Goal: Task Accomplishment & Management: Manage account settings

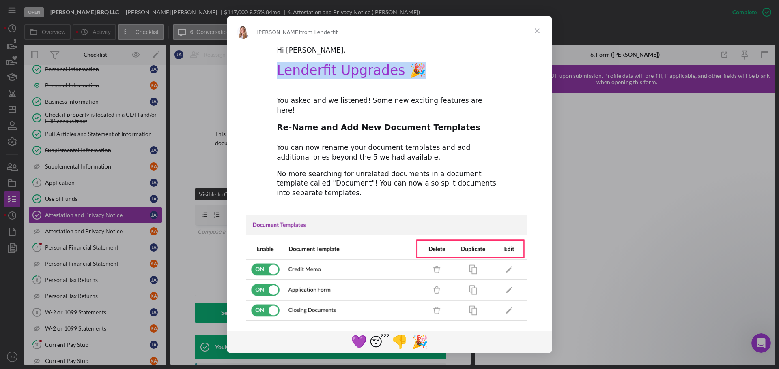
drag, startPoint x: 274, startPoint y: 69, endPoint x: 398, endPoint y: 77, distance: 124.3
click at [411, 76] on div "Hi Domonique, Lenderfit Upgrades 🎉 You asked and we listened! Some new exciting…" at bounding box center [389, 371] width 324 height 653
copy h1 "Lenderfit Upgrades 🎉"
click at [540, 26] on span "Close" at bounding box center [536, 30] width 29 height 29
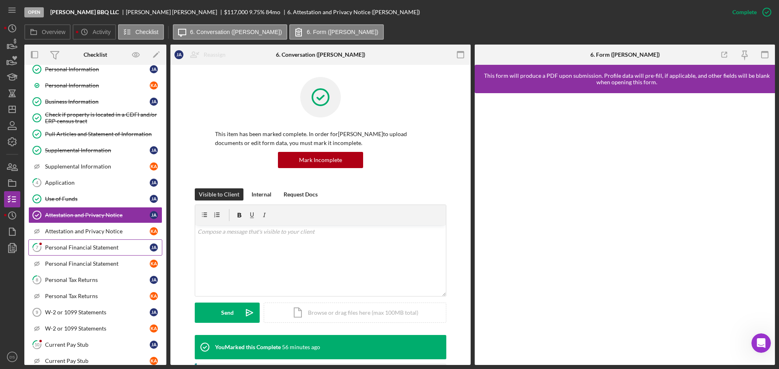
click at [98, 245] on div "Personal Financial Statement" at bounding box center [97, 248] width 105 height 6
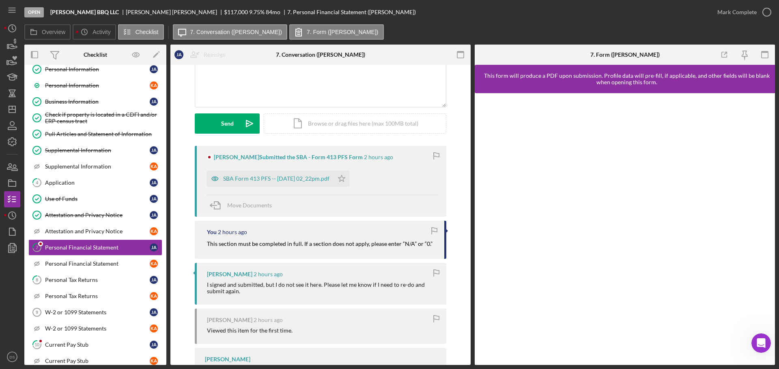
scroll to position [81, 0]
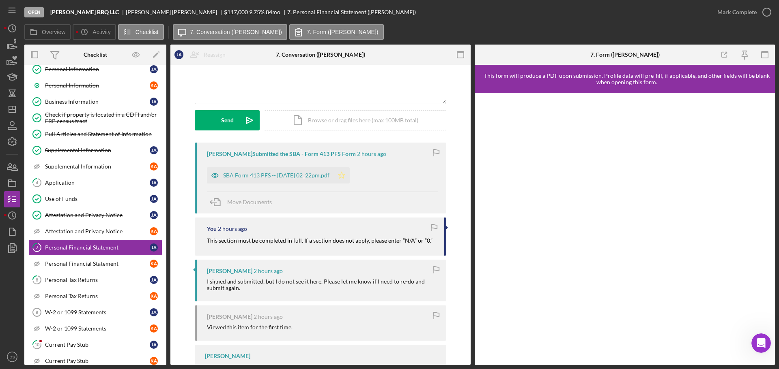
click at [349, 173] on icon "Icon/Star" at bounding box center [341, 175] width 16 height 16
click at [307, 177] on div "SBA Form 413 PFS -- 2025-09-24 02_22pm.pdf" at bounding box center [276, 175] width 106 height 6
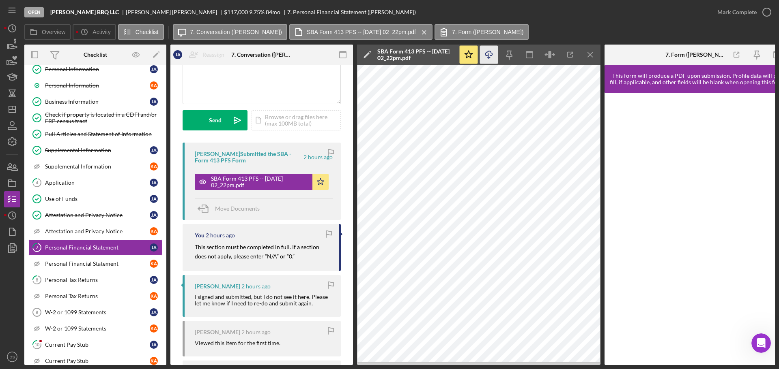
click at [482, 53] on icon "Icon/Download" at bounding box center [489, 55] width 18 height 18
click at [765, 10] on icon "button" at bounding box center [766, 12] width 20 height 20
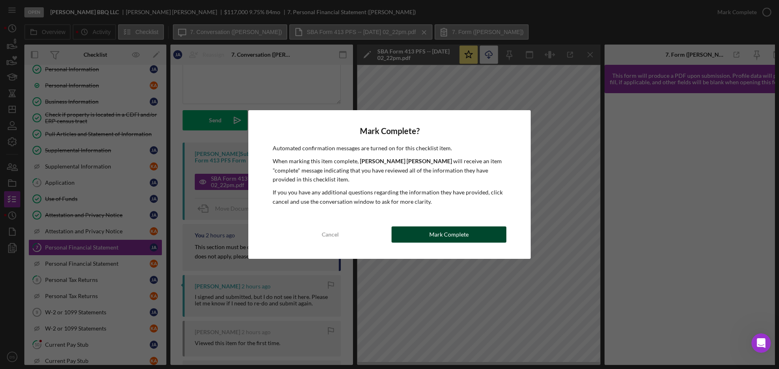
click at [427, 239] on button "Mark Complete" at bounding box center [448, 235] width 115 height 16
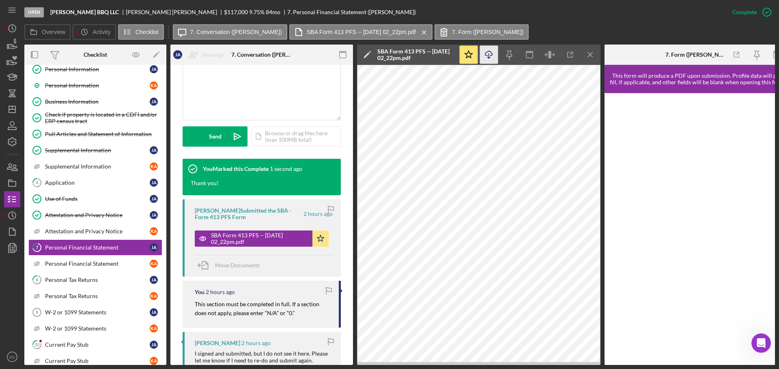
scroll to position [202, 0]
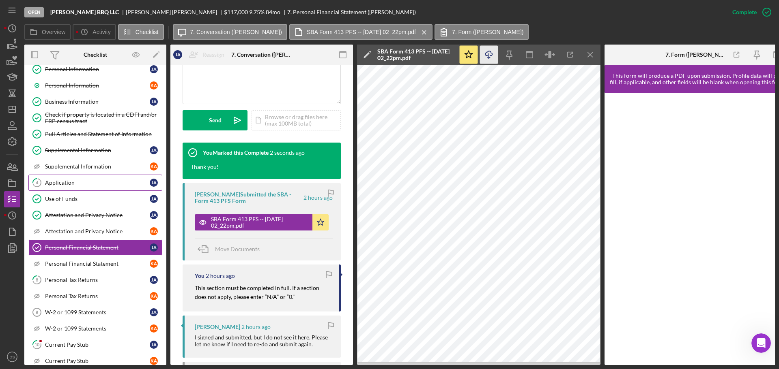
click at [66, 186] on div "Application" at bounding box center [97, 183] width 105 height 6
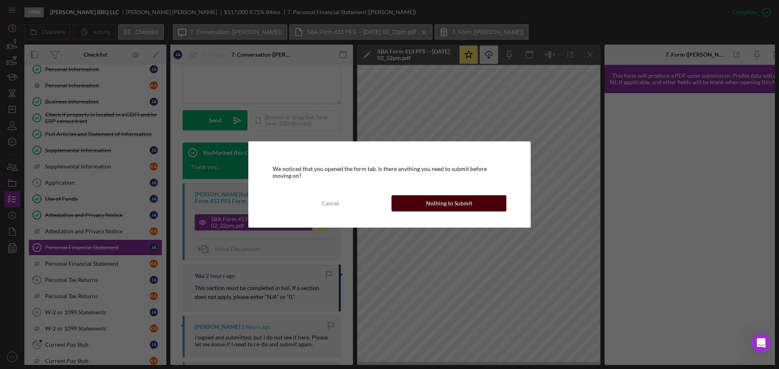
click at [447, 202] on div "Nothing to Submit" at bounding box center [449, 203] width 46 height 16
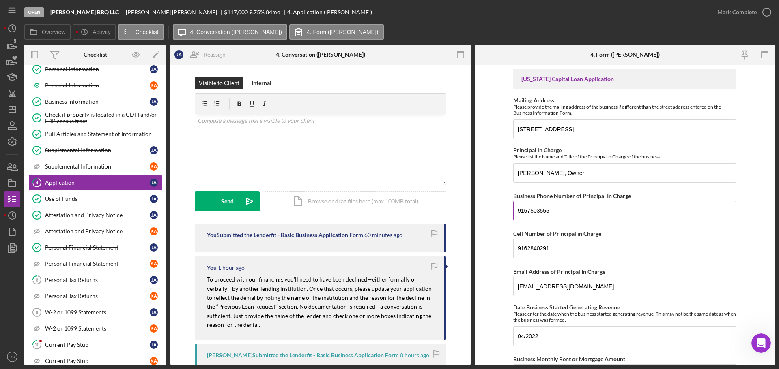
click at [580, 212] on input "9167503555" at bounding box center [624, 210] width 223 height 19
click at [79, 277] on div "Personal Tax Returns" at bounding box center [97, 280] width 105 height 6
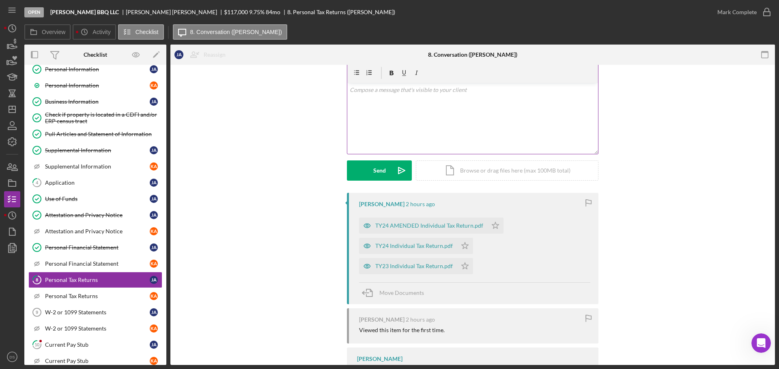
scroll to position [70, 0]
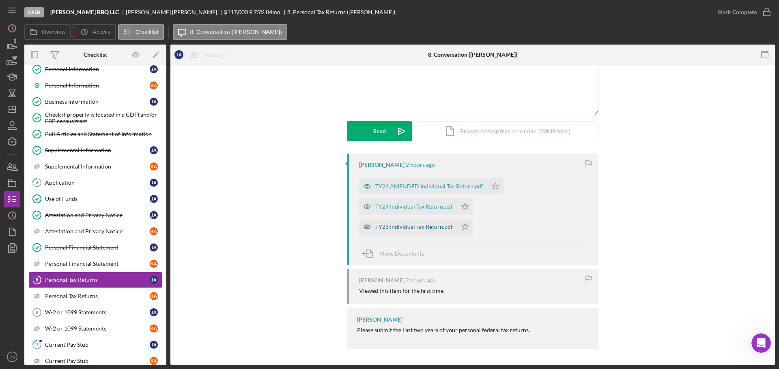
click at [417, 229] on div "TY23 Individual Tax Return.pdf" at bounding box center [413, 227] width 77 height 6
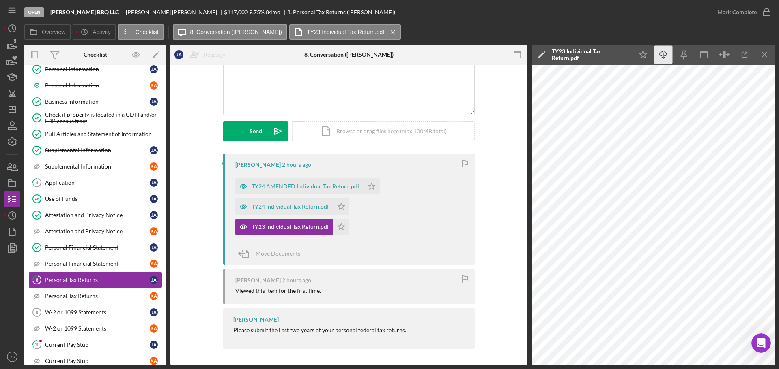
click at [659, 54] on icon "button" at bounding box center [662, 53] width 7 height 4
click at [337, 230] on icon "Icon/Star" at bounding box center [341, 227] width 16 height 16
click at [289, 204] on div "TY24 Individual Tax Return.pdf" at bounding box center [289, 207] width 77 height 6
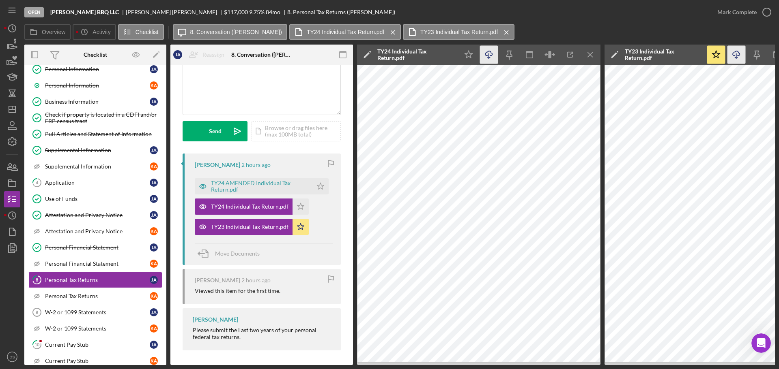
click at [491, 58] on icon "Icon/Download" at bounding box center [489, 55] width 18 height 18
click at [304, 208] on icon "Icon/Star" at bounding box center [300, 207] width 16 height 16
click at [284, 184] on div "TY24 AMENDED Individual Tax Return.pdf" at bounding box center [259, 186] width 97 height 13
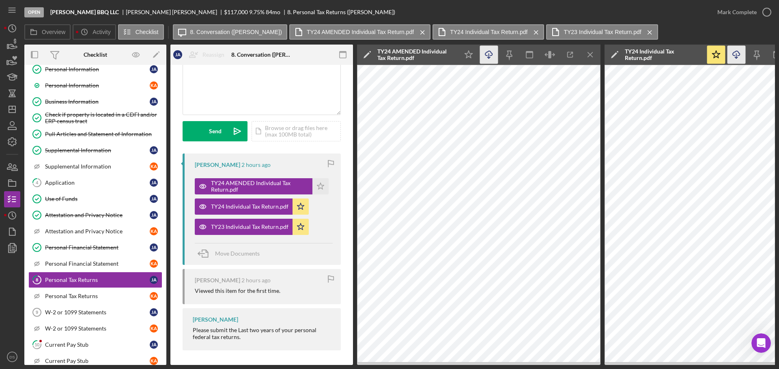
click at [493, 56] on icon "Icon/Download" at bounding box center [489, 55] width 18 height 18
click at [318, 189] on icon "Icon/Star" at bounding box center [320, 186] width 16 height 16
click at [594, 51] on icon "Icon/Menu Close" at bounding box center [590, 55] width 18 height 18
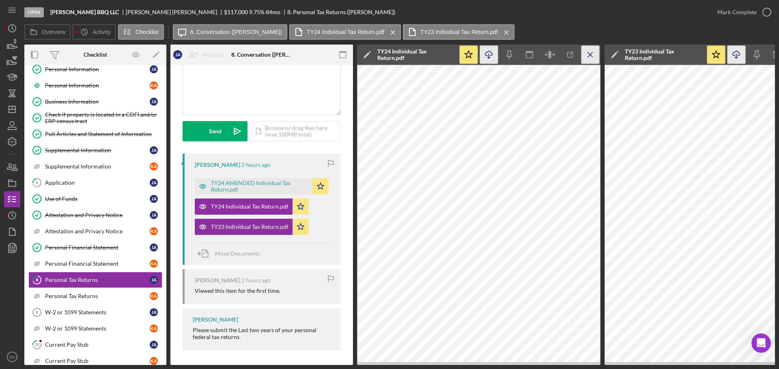
click at [593, 55] on icon "Icon/Menu Close" at bounding box center [590, 55] width 18 height 18
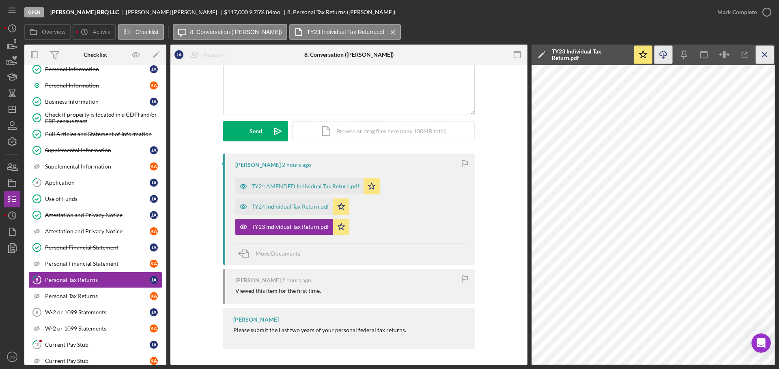
click at [757, 55] on icon "Icon/Menu Close" at bounding box center [764, 55] width 18 height 18
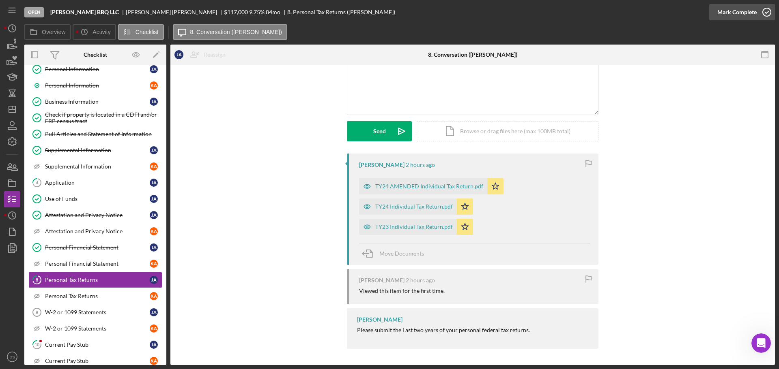
click at [766, 14] on icon "button" at bounding box center [766, 12] width 20 height 20
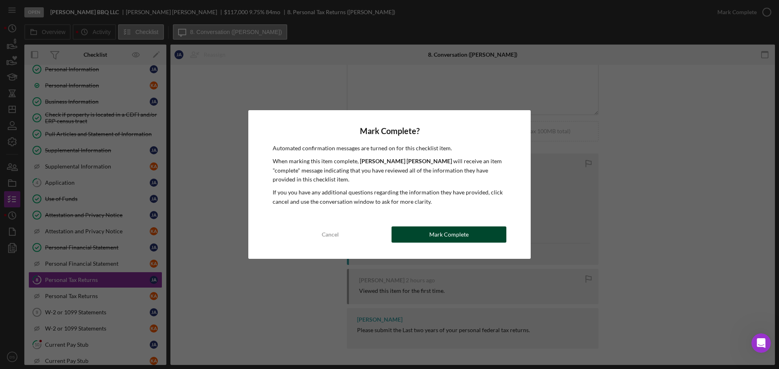
click at [485, 238] on button "Mark Complete" at bounding box center [448, 235] width 115 height 16
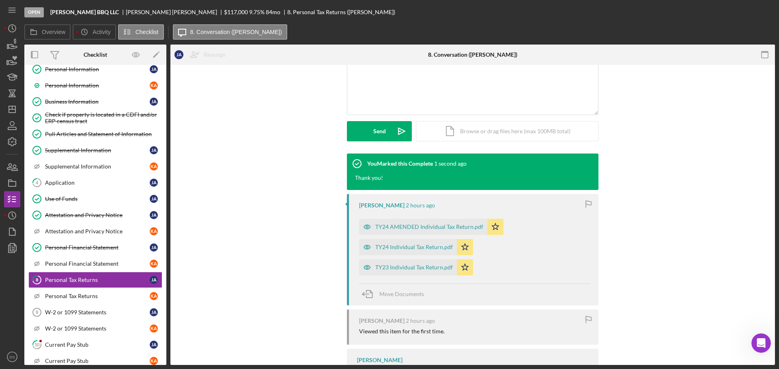
scroll to position [182, 0]
click at [87, 311] on div "W-2 or 1099 Statements" at bounding box center [97, 312] width 105 height 6
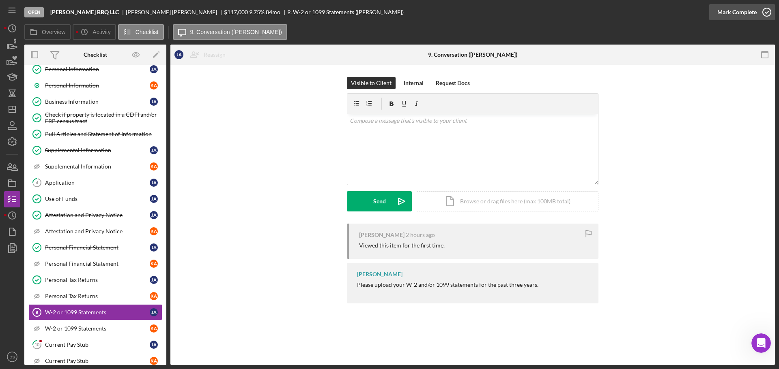
click at [766, 14] on icon "button" at bounding box center [766, 12] width 20 height 20
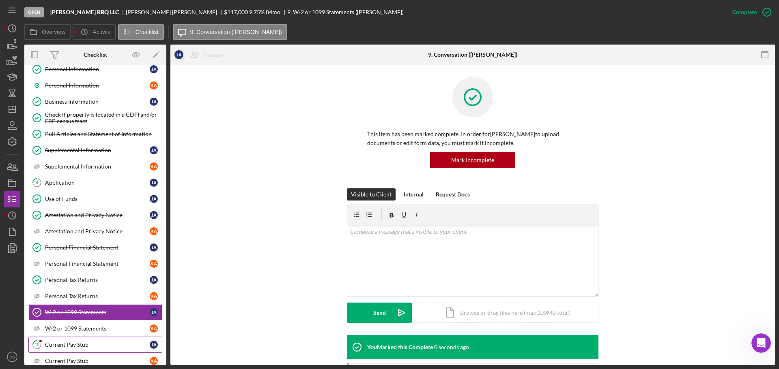
click at [69, 341] on link "10 Current Pay Stub J A" at bounding box center [95, 345] width 134 height 16
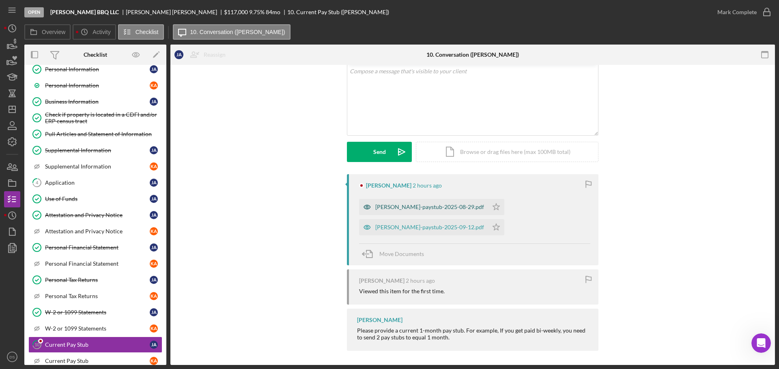
scroll to position [51, 0]
click at [438, 229] on div "jeffrey-allen-paystub-2025-09-12.pdf" at bounding box center [423, 225] width 129 height 16
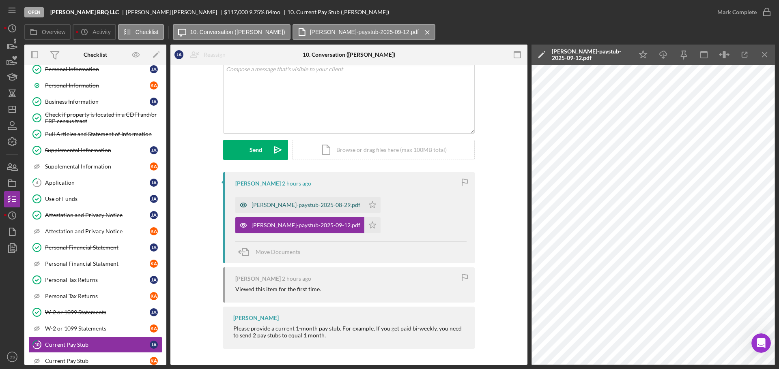
click at [322, 206] on div "jeffrey-allen-paystub-2025-08-29.pdf" at bounding box center [305, 205] width 109 height 6
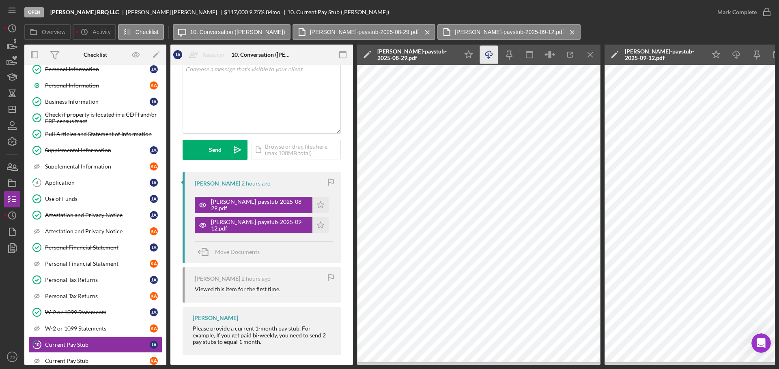
click at [489, 56] on icon "Icon/Download" at bounding box center [489, 55] width 18 height 18
click at [734, 54] on icon "Icon/Download" at bounding box center [736, 55] width 18 height 18
click at [591, 58] on icon "Icon/Menu Close" at bounding box center [590, 55] width 18 height 18
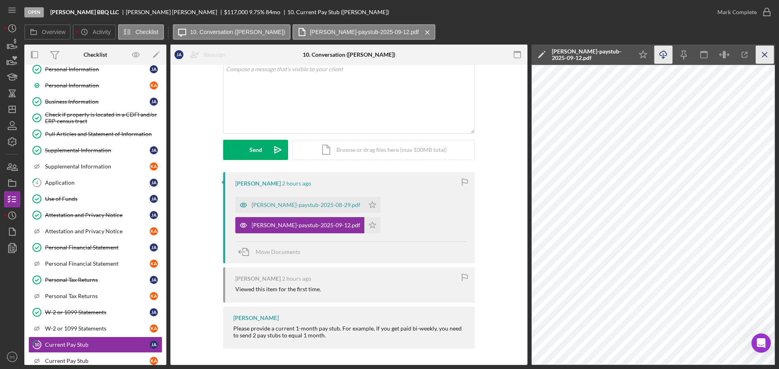
click at [770, 52] on icon "Icon/Menu Close" at bounding box center [764, 55] width 18 height 18
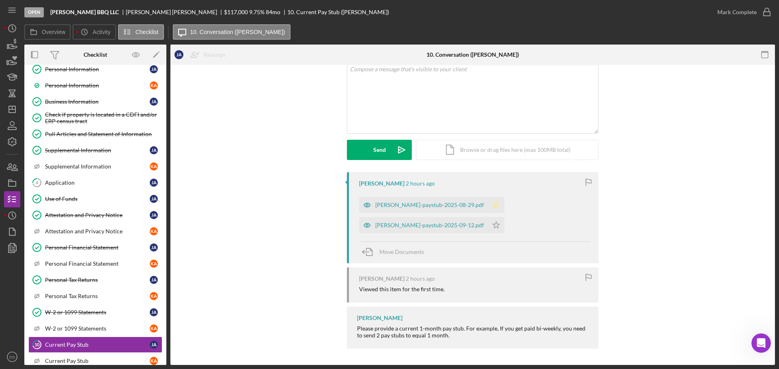
click at [488, 205] on icon "Icon/Star" at bounding box center [496, 205] width 16 height 16
click at [493, 226] on polygon "button" at bounding box center [496, 225] width 7 height 6
click at [774, 15] on div "Mark Complete" at bounding box center [742, 12] width 66 height 24
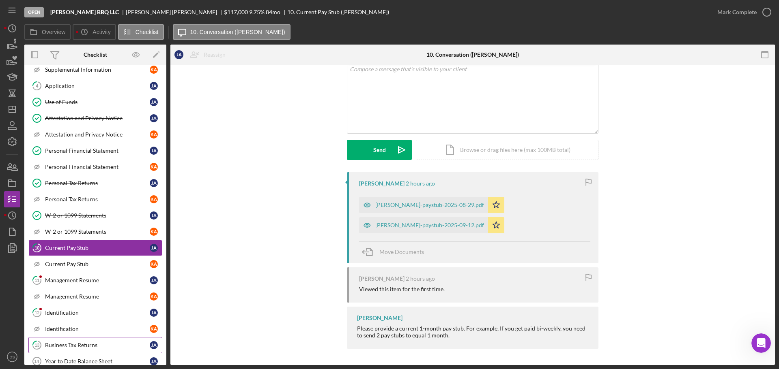
scroll to position [204, 0]
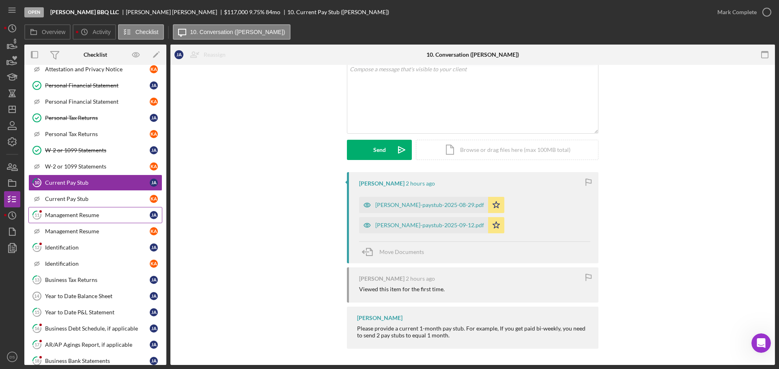
click at [98, 216] on div "Management Resume" at bounding box center [97, 215] width 105 height 6
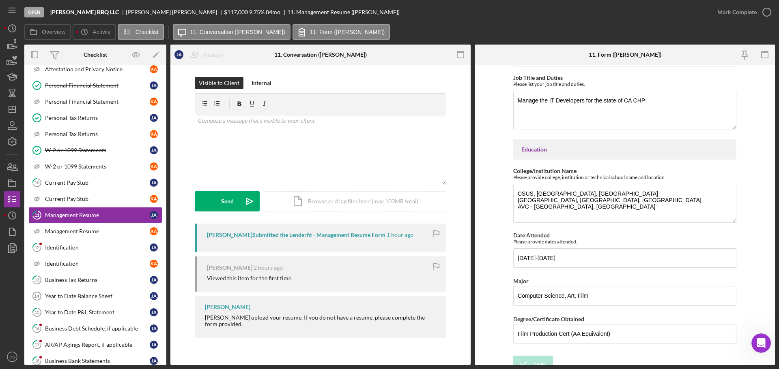
scroll to position [446, 0]
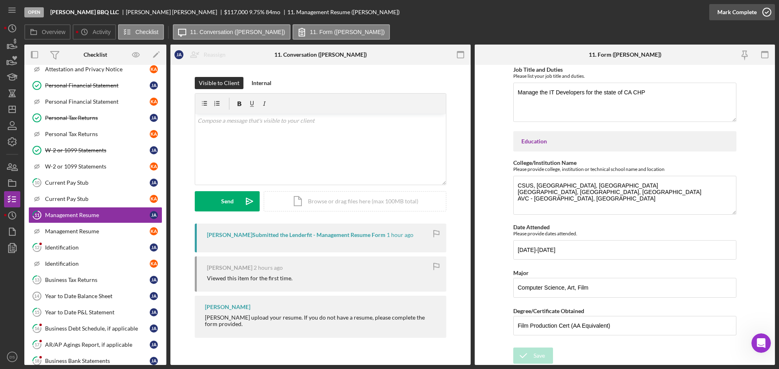
click at [768, 15] on icon "button" at bounding box center [766, 12] width 20 height 20
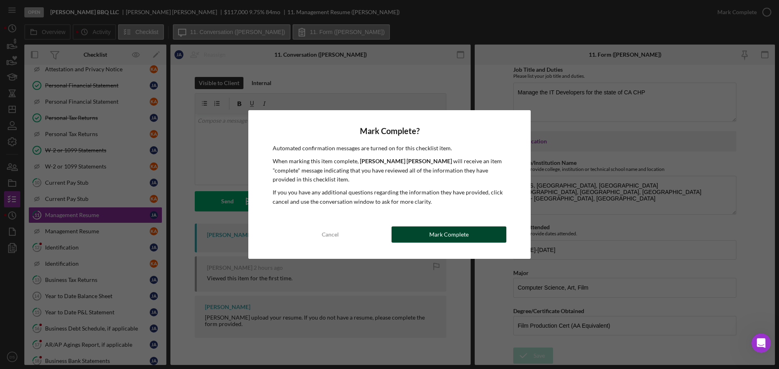
click at [471, 227] on button "Mark Complete" at bounding box center [448, 235] width 115 height 16
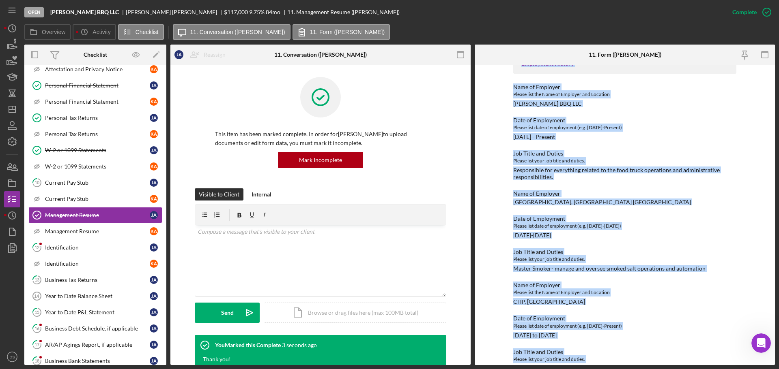
scroll to position [253, 0]
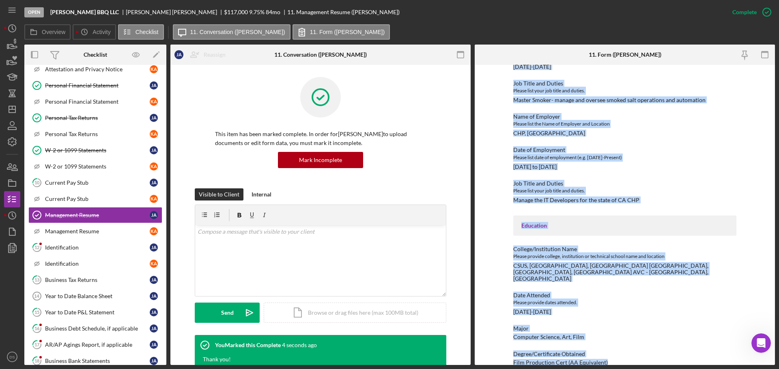
drag, startPoint x: 516, startPoint y: 113, endPoint x: 637, endPoint y: 388, distance: 301.1
click at [637, 369] on html "Open Allen BBQ LLC Jeffrey Allen $117,000 $117,000 9.75 % 84 mo 11. Management …" at bounding box center [389, 184] width 779 height 369
copy div "Management Resume Employment History Name of Employer Please list the Name of E…"
click at [613, 306] on div "Management Resume Employment History Name of Employer Please list the Name of E…" at bounding box center [624, 109] width 223 height 514
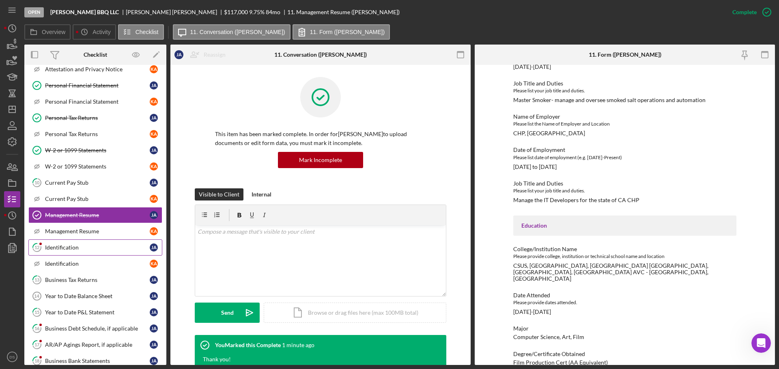
click at [99, 241] on link "12 Identification J A" at bounding box center [95, 248] width 134 height 16
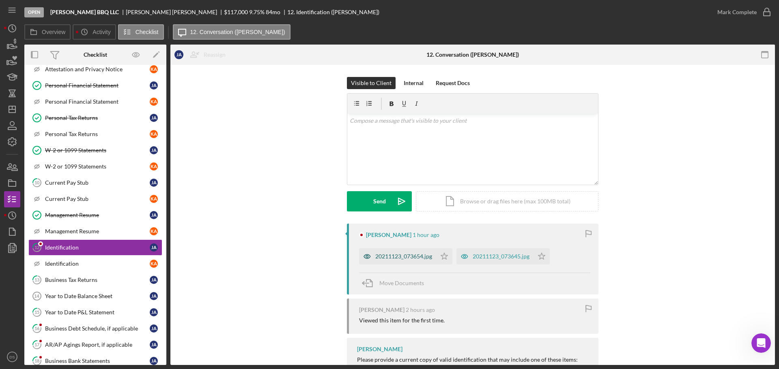
click at [404, 257] on div "20211123_073654.jpg" at bounding box center [403, 256] width 57 height 6
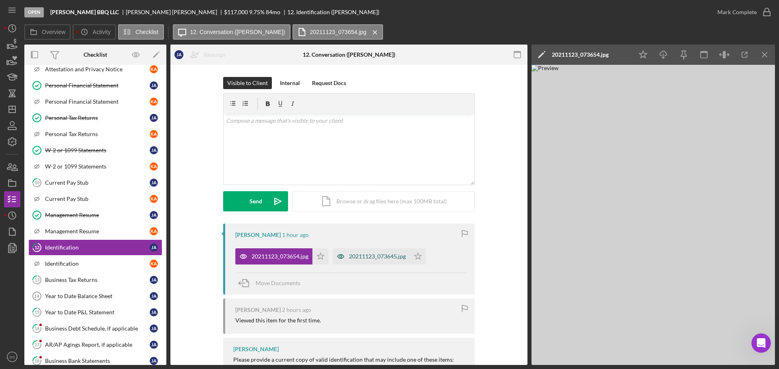
click at [387, 254] on div "20211123_073645.jpg" at bounding box center [377, 256] width 57 height 6
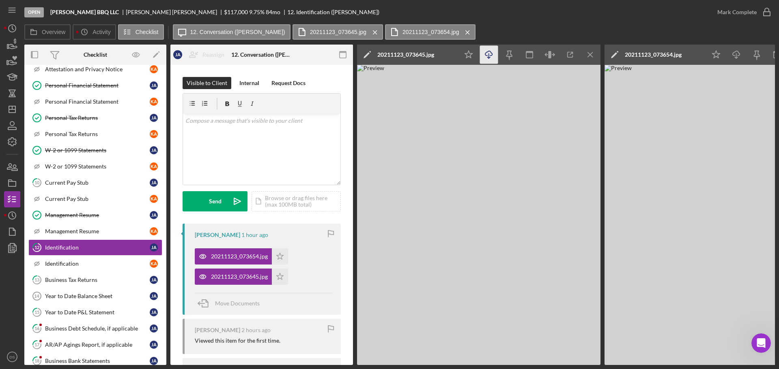
click at [491, 55] on icon "Icon/Download" at bounding box center [489, 55] width 18 height 18
click at [737, 54] on icon "Icon/Download" at bounding box center [736, 55] width 18 height 18
drag, startPoint x: 576, startPoint y: 20, endPoint x: 579, endPoint y: 18, distance: 4.2
click at [576, 20] on div "Open Allen BBQ LLC Jeffrey Allen $117,000 $117,000 9.75 % 84 mo 12. Identificat…" at bounding box center [366, 12] width 684 height 24
drag, startPoint x: 279, startPoint y: 252, endPoint x: 276, endPoint y: 267, distance: 15.4
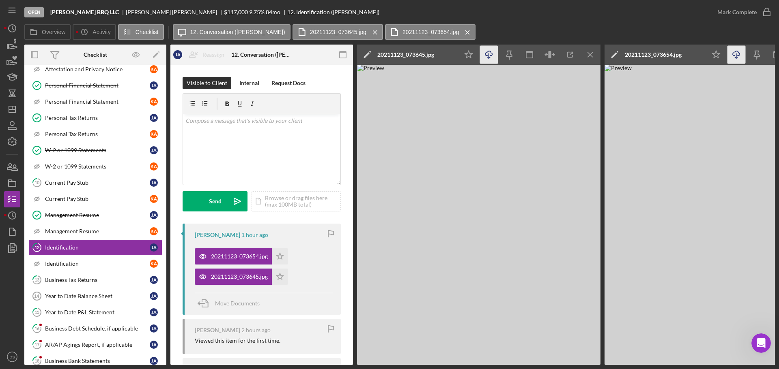
click at [279, 252] on icon "Icon/Star" at bounding box center [280, 257] width 16 height 16
click at [279, 277] on icon "Icon/Star" at bounding box center [280, 277] width 16 height 16
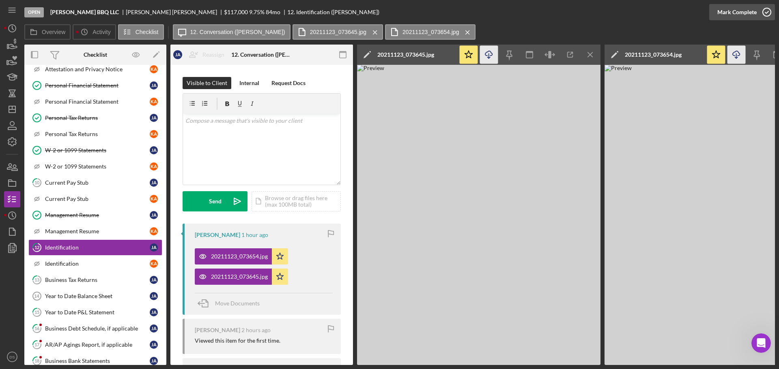
click at [763, 11] on icon "button" at bounding box center [766, 12] width 20 height 20
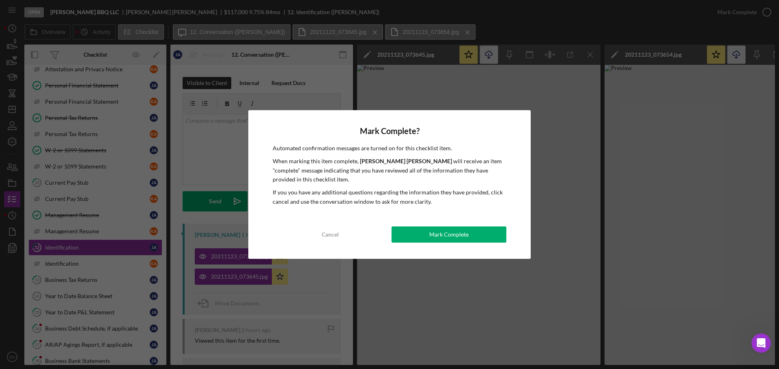
click at [481, 225] on div "Mark Complete? Automated confirmation messages are turned on for this checklist…" at bounding box center [389, 184] width 282 height 149
click at [476, 233] on button "Mark Complete" at bounding box center [448, 235] width 115 height 16
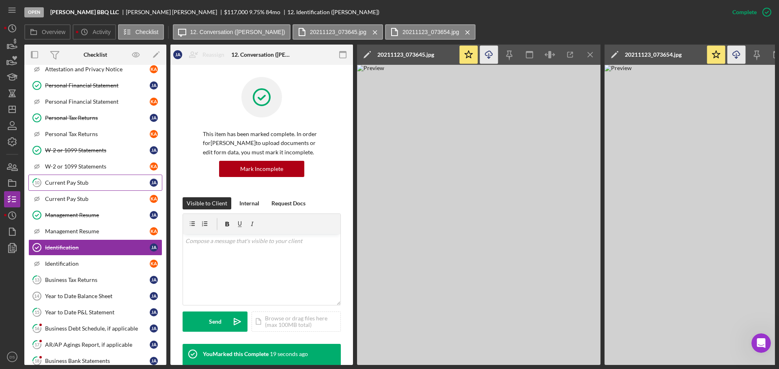
click at [82, 185] on div "Current Pay Stub" at bounding box center [97, 183] width 105 height 6
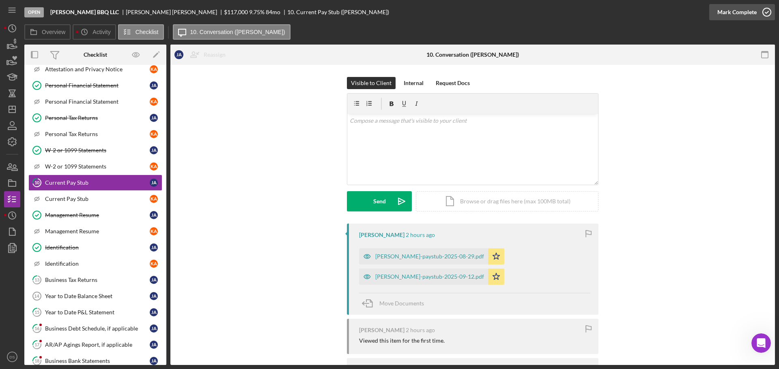
click at [764, 9] on icon "button" at bounding box center [766, 12] width 20 height 20
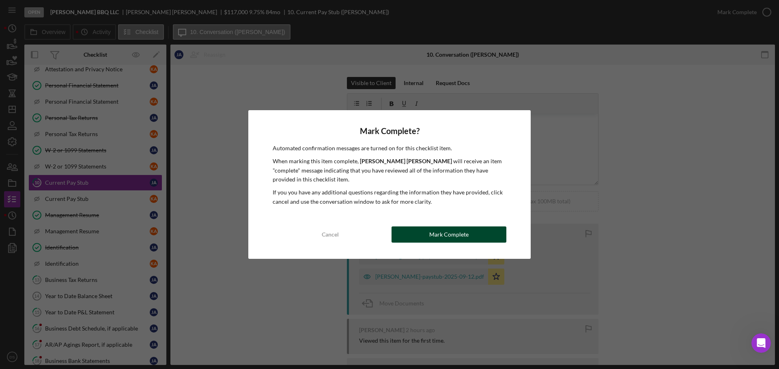
click at [459, 228] on div "Mark Complete" at bounding box center [448, 235] width 39 height 16
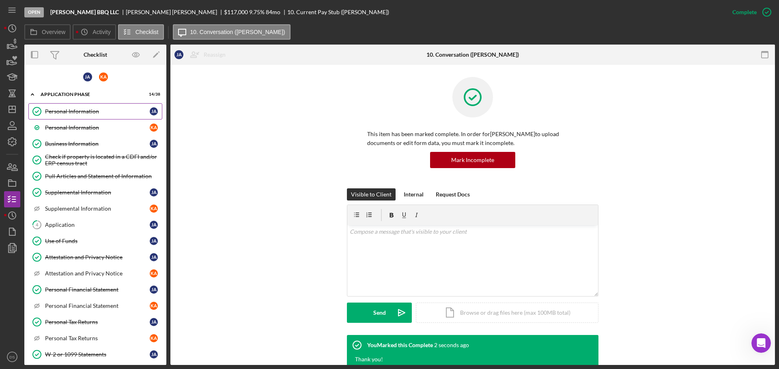
click at [90, 111] on div "Personal Information" at bounding box center [97, 111] width 105 height 6
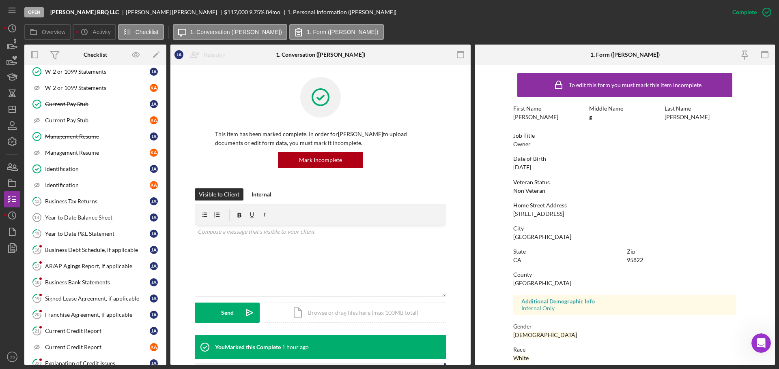
scroll to position [284, 0]
click at [84, 202] on div "Business Tax Returns" at bounding box center [97, 200] width 105 height 6
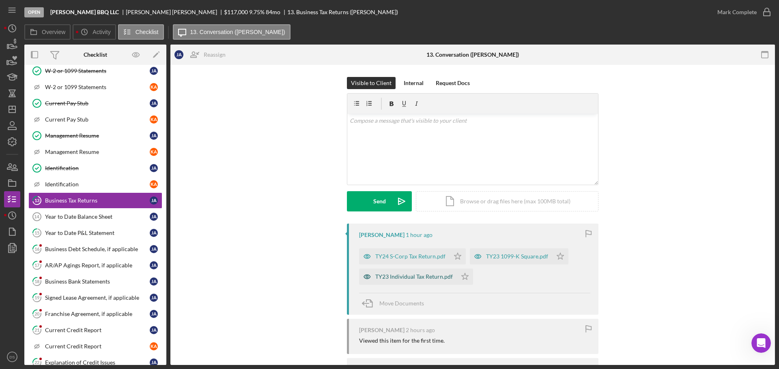
click at [401, 280] on div "TY23 Individual Tax Return.pdf" at bounding box center [413, 277] width 77 height 6
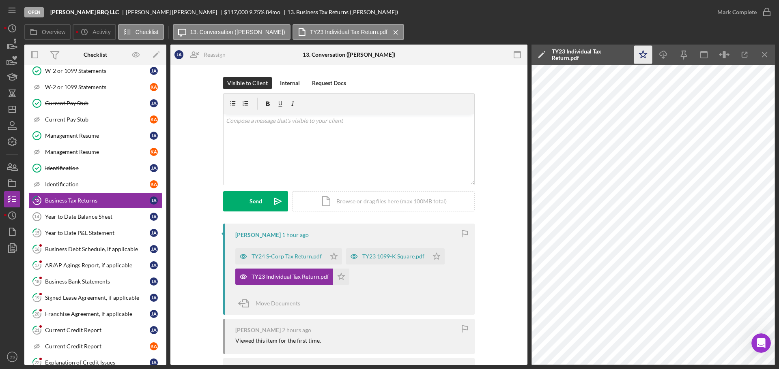
click at [650, 59] on icon "Icon/Star" at bounding box center [643, 55] width 18 height 18
click at [661, 57] on icon "Icon/Download" at bounding box center [663, 55] width 18 height 18
click at [404, 262] on div "TY23 1099-K Square.pdf" at bounding box center [387, 257] width 82 height 16
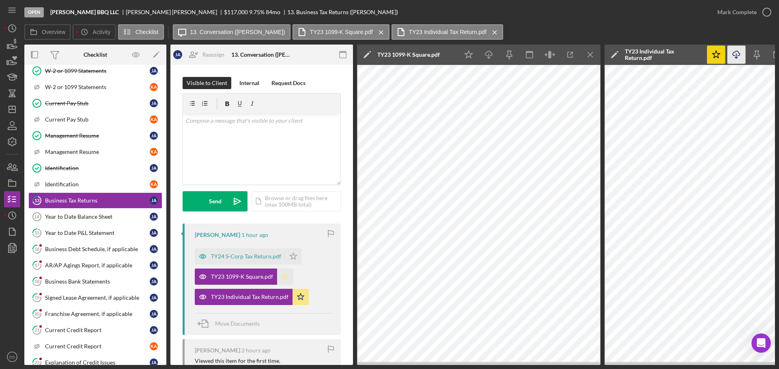
click at [284, 277] on icon "Icon/Star" at bounding box center [285, 277] width 16 height 16
click at [497, 58] on icon "Icon/Download" at bounding box center [489, 55] width 18 height 18
click at [249, 255] on div "TY24 S-Corp Tax Return.pdf" at bounding box center [246, 256] width 70 height 6
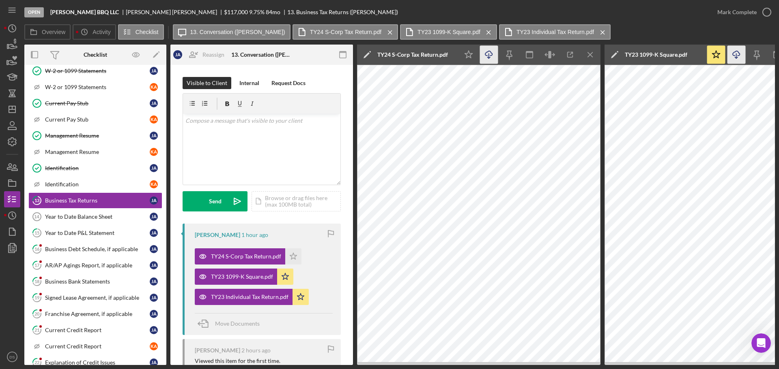
click at [492, 56] on icon "Icon/Download" at bounding box center [489, 55] width 18 height 18
click at [296, 257] on icon "Icon/Star" at bounding box center [293, 257] width 16 height 16
click at [596, 57] on icon "Icon/Menu Close" at bounding box center [590, 55] width 18 height 18
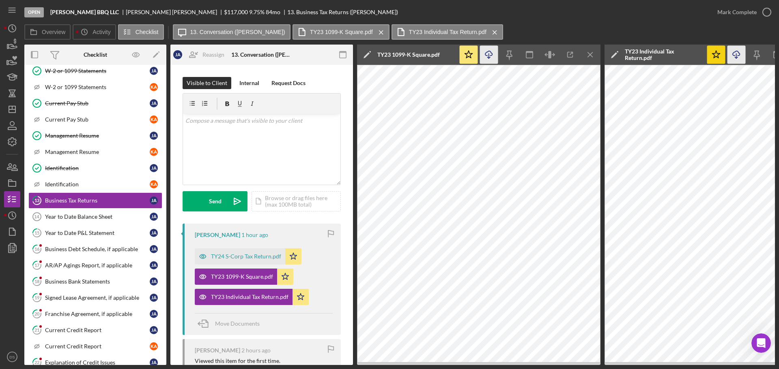
click at [596, 57] on icon "Icon/Menu Close" at bounding box center [590, 55] width 18 height 18
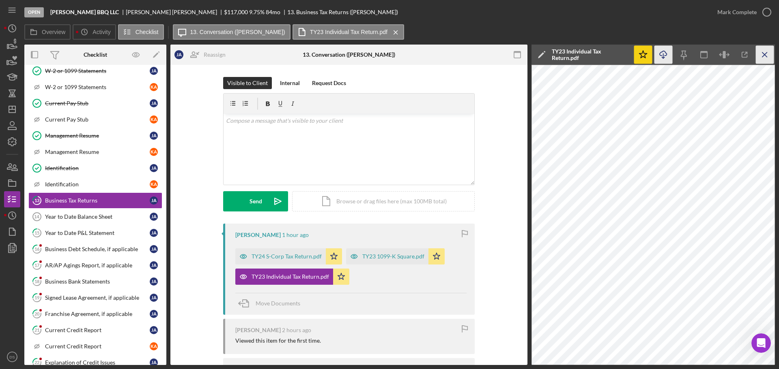
click at [768, 56] on icon "Icon/Menu Close" at bounding box center [764, 55] width 18 height 18
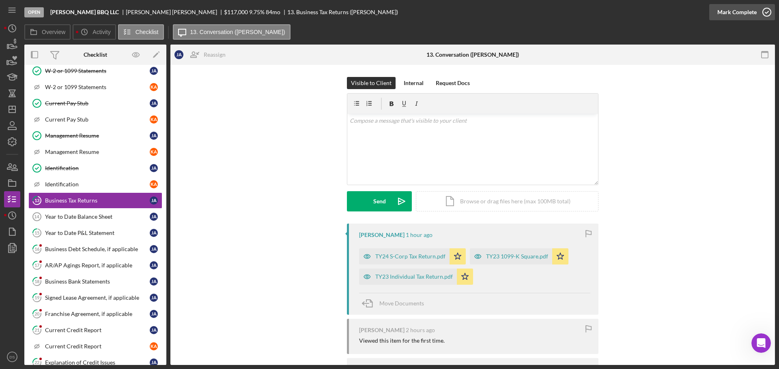
click at [758, 8] on icon "button" at bounding box center [766, 12] width 20 height 20
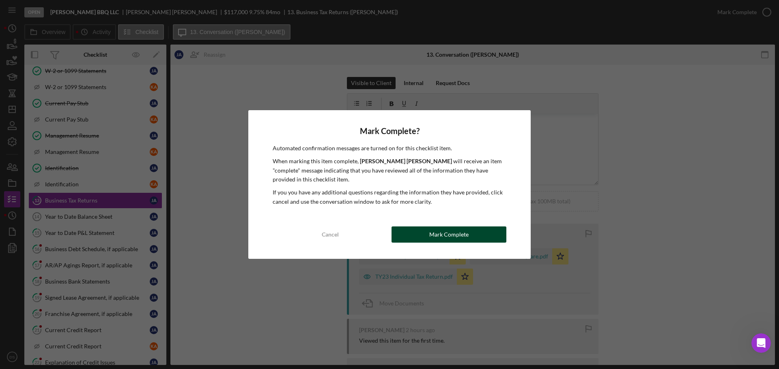
click at [436, 238] on div "Mark Complete" at bounding box center [448, 235] width 39 height 16
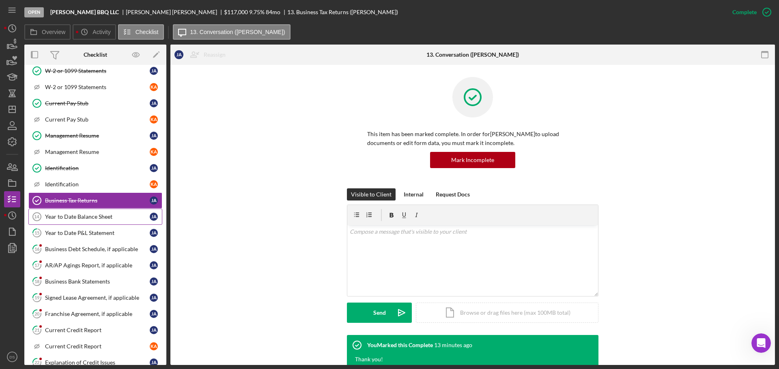
click at [101, 218] on div "Year to Date Balance Sheet" at bounding box center [97, 217] width 105 height 6
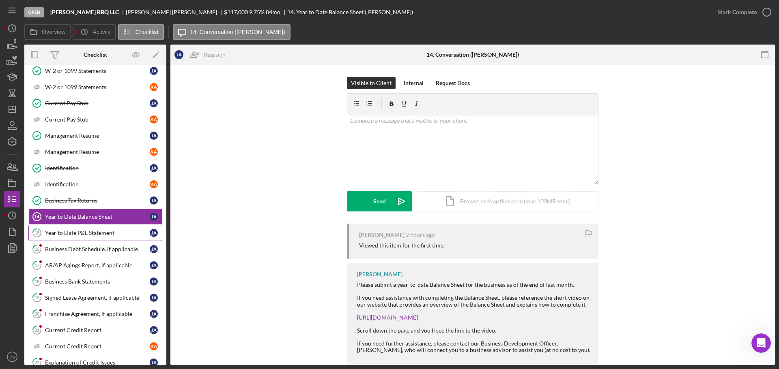
click at [91, 235] on div "Year to Date P&L Statement" at bounding box center [97, 233] width 105 height 6
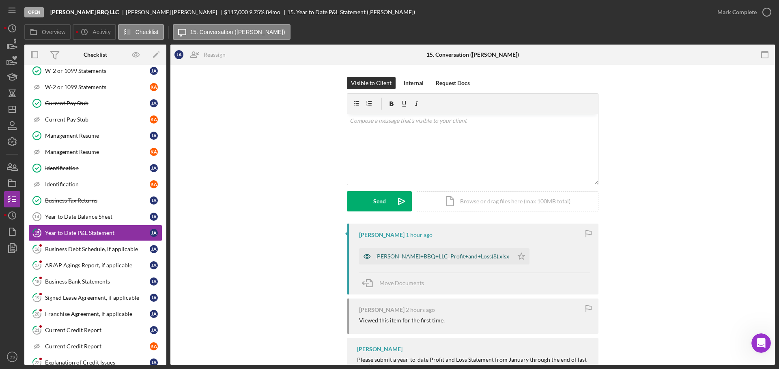
click at [425, 256] on div "Allen+BBQ+LLC_Profit+and+Loss(8).xlsx" at bounding box center [442, 256] width 134 height 6
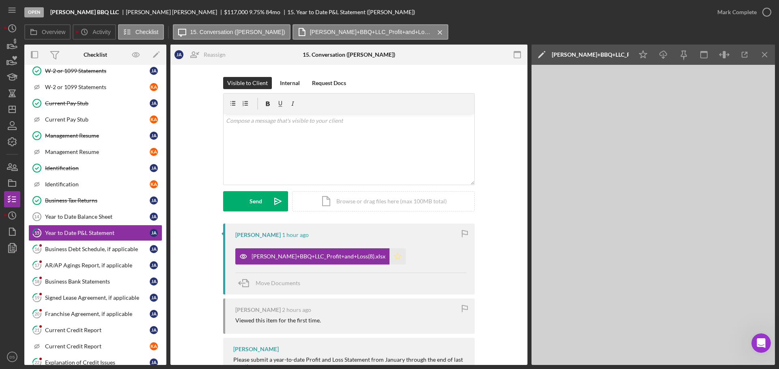
click at [389, 262] on icon "Icon/Star" at bounding box center [397, 257] width 16 height 16
click at [659, 56] on icon "Icon/Download" at bounding box center [663, 55] width 18 height 18
click at [104, 217] on div "Year to Date Balance Sheet" at bounding box center [97, 217] width 105 height 6
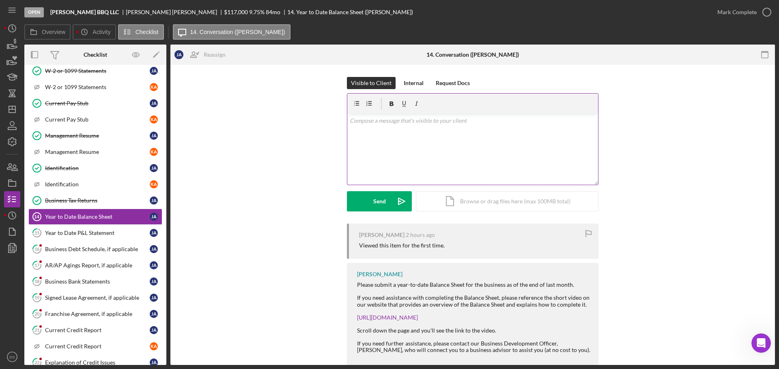
click at [405, 148] on div "v Color teal Color pink Remove color Add row above Add row below Add column bef…" at bounding box center [472, 149] width 251 height 71
click at [378, 206] on div "Send" at bounding box center [379, 201] width 13 height 20
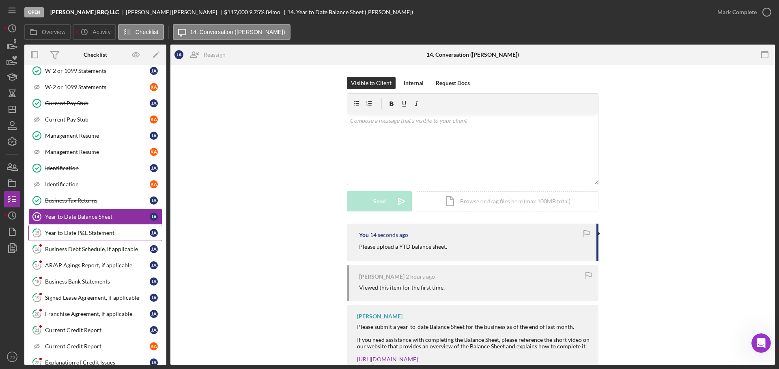
click at [114, 238] on link "15 Year to Date P&L Statement J A" at bounding box center [95, 233] width 134 height 16
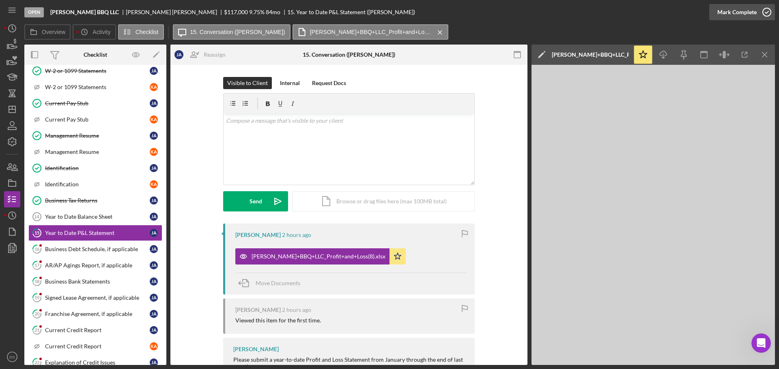
click at [766, 10] on icon "button" at bounding box center [766, 12] width 20 height 20
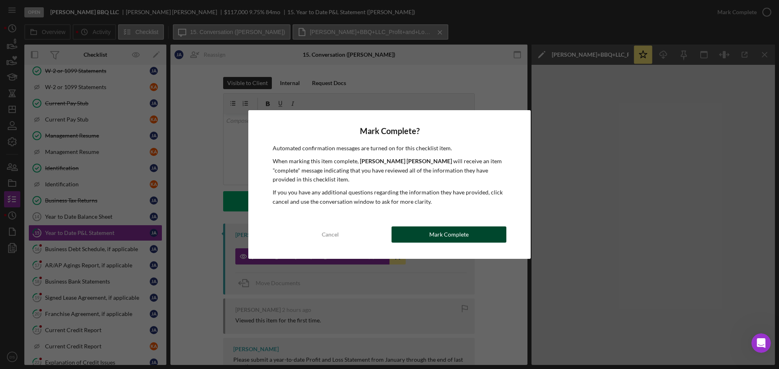
click at [452, 235] on div "Mark Complete" at bounding box center [448, 235] width 39 height 16
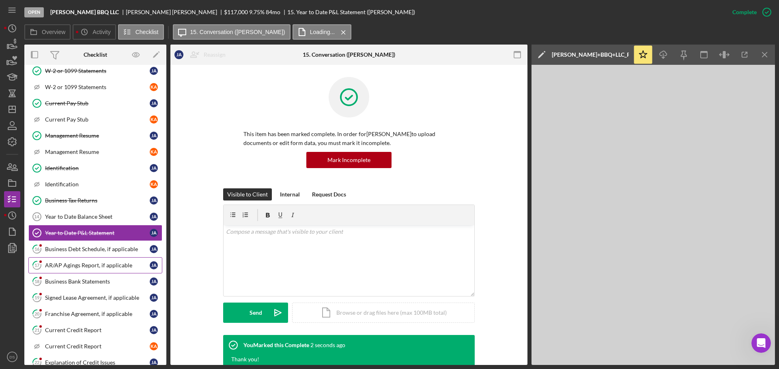
click at [122, 258] on link "17 AR/AP Agings Report, if applicable J A" at bounding box center [95, 265] width 134 height 16
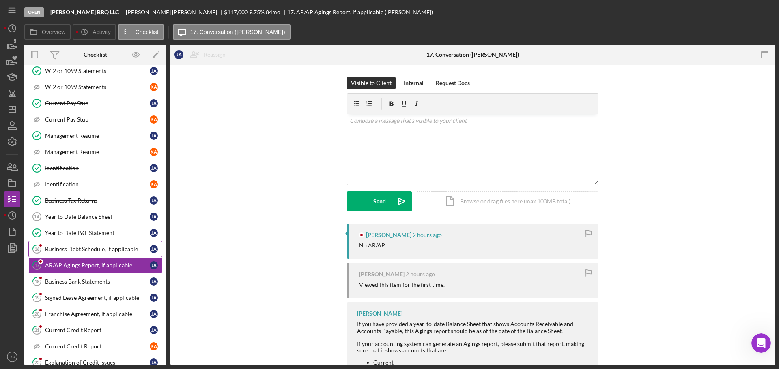
click at [122, 251] on div "Business Debt Schedule, if applicable" at bounding box center [97, 249] width 105 height 6
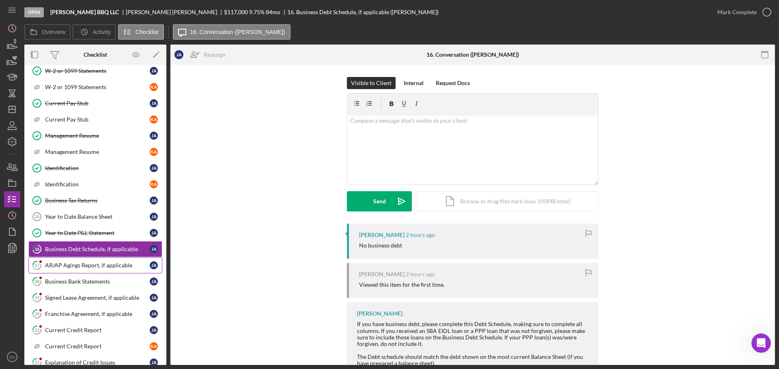
click at [113, 264] on div "AR/AP Agings Report, if applicable" at bounding box center [97, 265] width 105 height 6
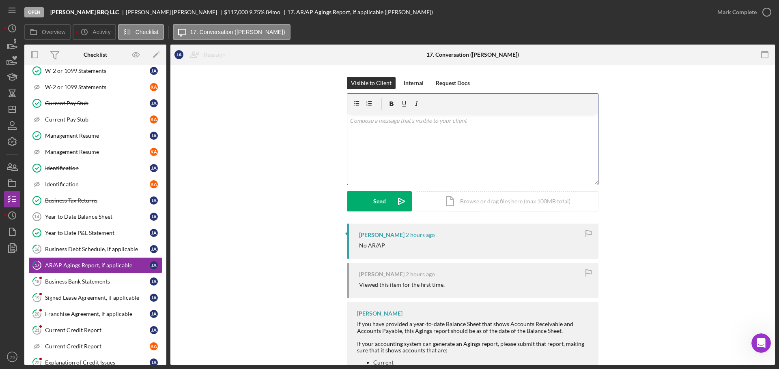
click at [416, 155] on div "v Color teal Color pink Remove color Add row above Add row below Add column bef…" at bounding box center [472, 149] width 251 height 71
click at [389, 198] on button "Send Icon/icon-invite-send" at bounding box center [379, 201] width 65 height 20
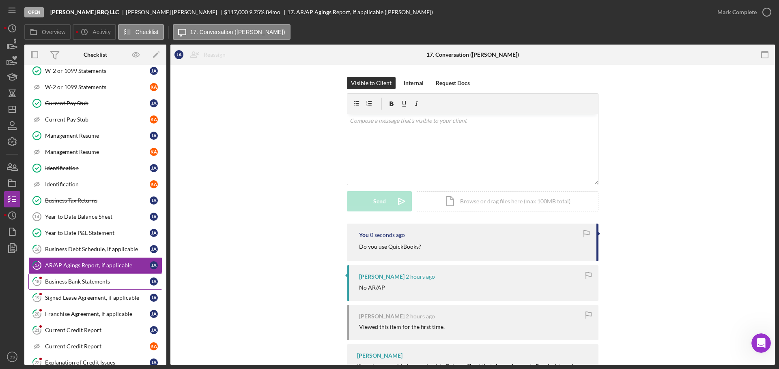
click at [100, 282] on div "Business Bank Statements" at bounding box center [97, 282] width 105 height 6
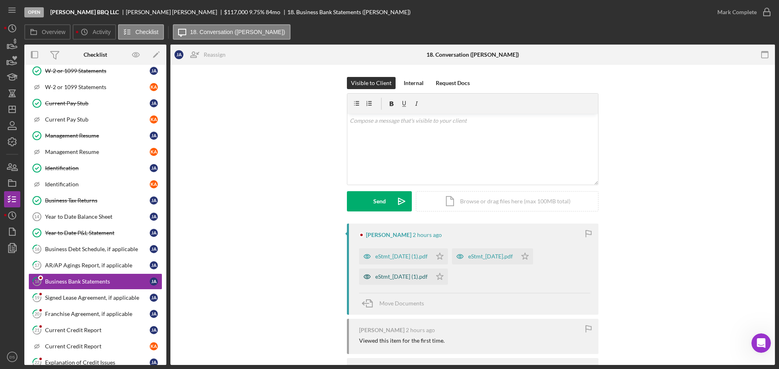
click at [408, 275] on div "eStmt_2025-07-31 (1).pdf" at bounding box center [401, 277] width 52 height 6
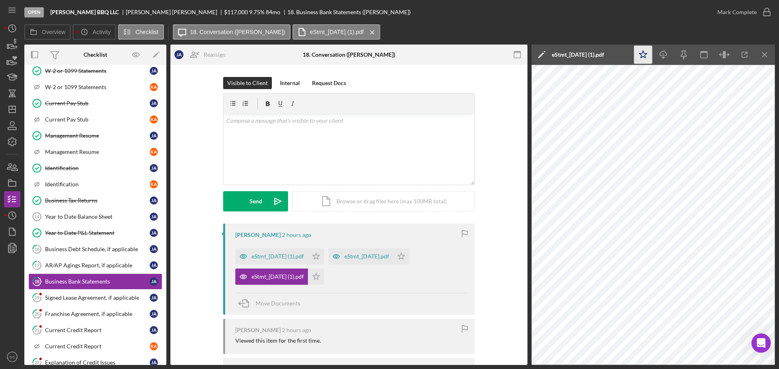
click at [645, 56] on icon "Icon/Star" at bounding box center [643, 55] width 18 height 18
click at [659, 55] on icon "Icon/Download" at bounding box center [663, 55] width 18 height 18
click at [370, 253] on div "eStmt_2025-06-30.pdf" at bounding box center [366, 256] width 45 height 6
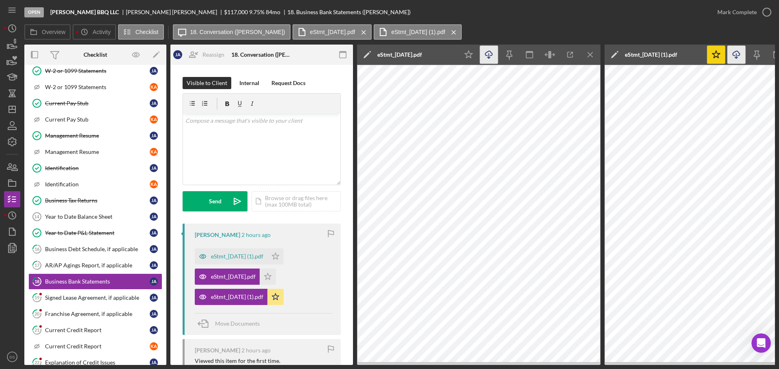
click at [492, 58] on icon "Icon/Download" at bounding box center [489, 55] width 18 height 18
click at [276, 277] on icon "Icon/Star" at bounding box center [268, 277] width 16 height 16
click at [257, 259] on div "eStmt_2025-08-29 (1).pdf" at bounding box center [237, 256] width 52 height 6
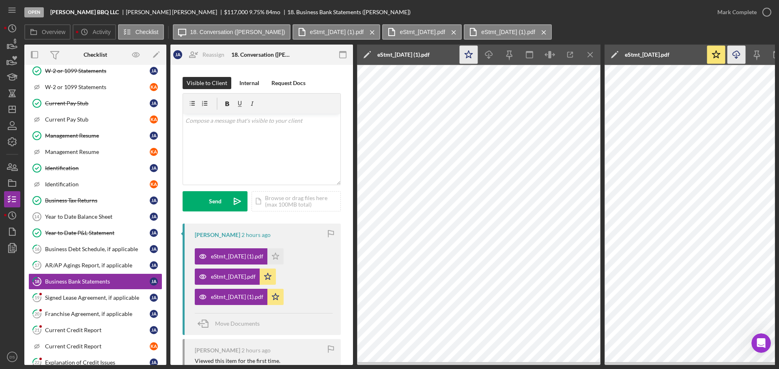
click at [470, 51] on icon "Icon/Star" at bounding box center [468, 55] width 18 height 18
click at [485, 61] on icon "Icon/Download" at bounding box center [489, 55] width 18 height 18
click at [606, 29] on div "Overview Icon/History Activity Checklist Icon/Message 18. Conversation (Jeffrey…" at bounding box center [399, 32] width 750 height 16
click at [766, 10] on icon "button" at bounding box center [766, 12] width 20 height 20
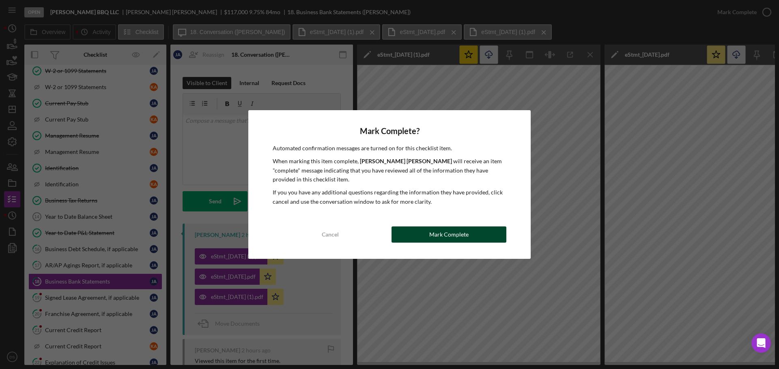
click at [492, 233] on button "Mark Complete" at bounding box center [448, 235] width 115 height 16
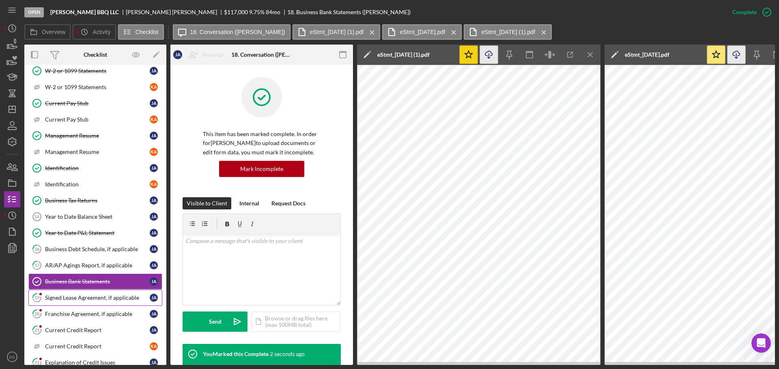
click at [95, 299] on div "Signed Lease Agreement, if applicable" at bounding box center [97, 298] width 105 height 6
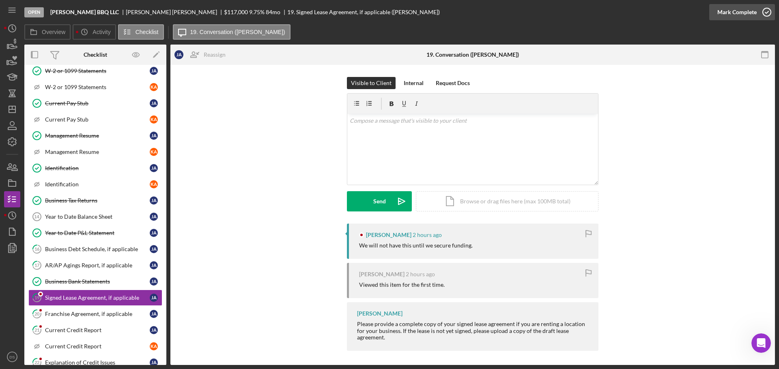
click at [761, 10] on icon "button" at bounding box center [766, 12] width 20 height 20
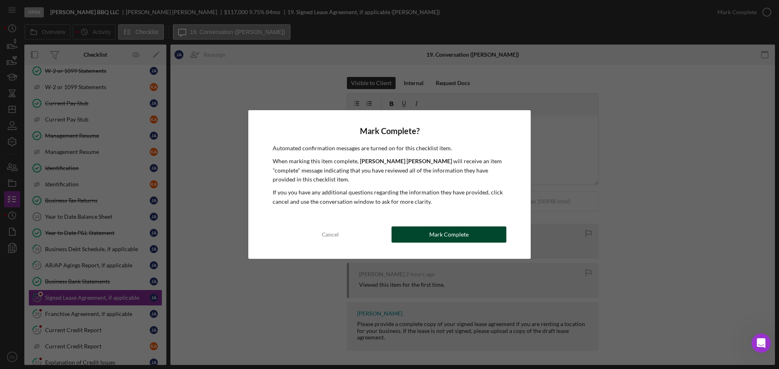
click at [479, 232] on button "Mark Complete" at bounding box center [448, 235] width 115 height 16
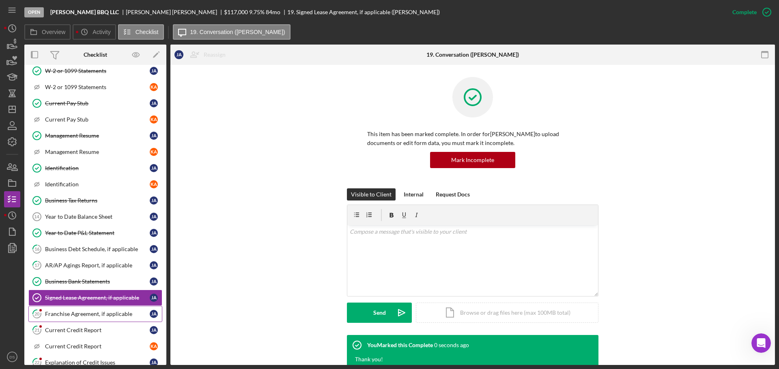
click at [127, 311] on div "Franchise Agreement, if applicable" at bounding box center [97, 314] width 105 height 6
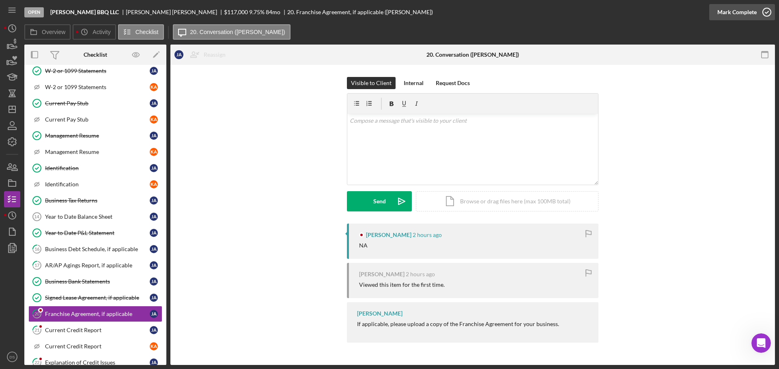
click at [770, 17] on icon "button" at bounding box center [766, 12] width 20 height 20
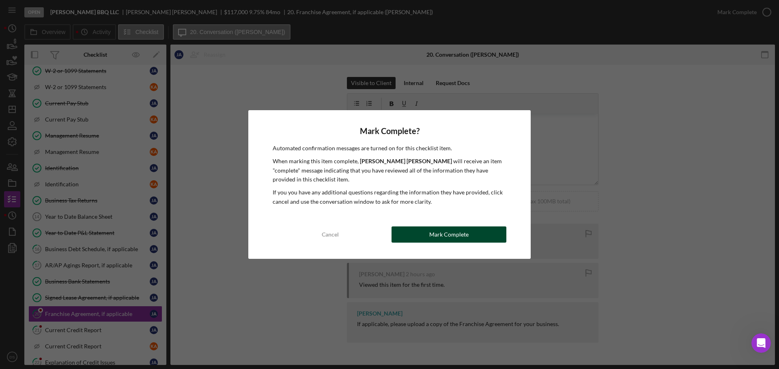
click at [455, 238] on div "Mark Complete" at bounding box center [448, 235] width 39 height 16
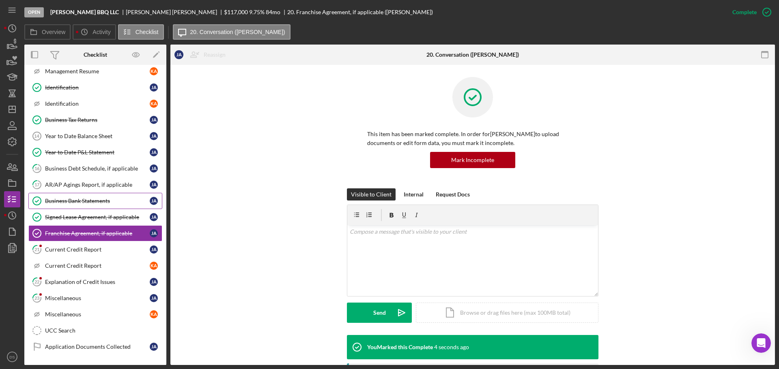
scroll to position [405, 0]
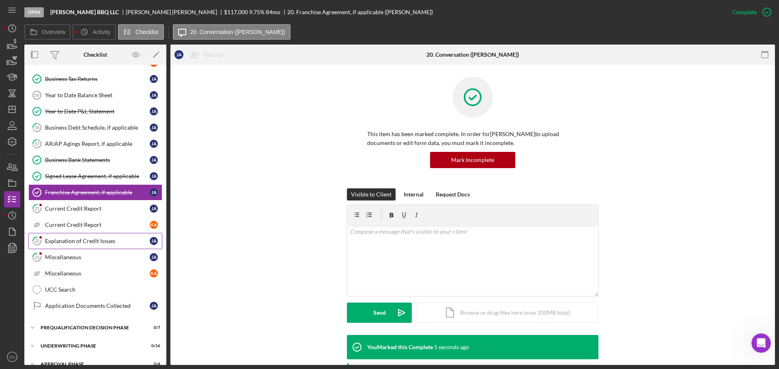
click at [102, 245] on link "22 Explanation of Credit Issues J A" at bounding box center [95, 241] width 134 height 16
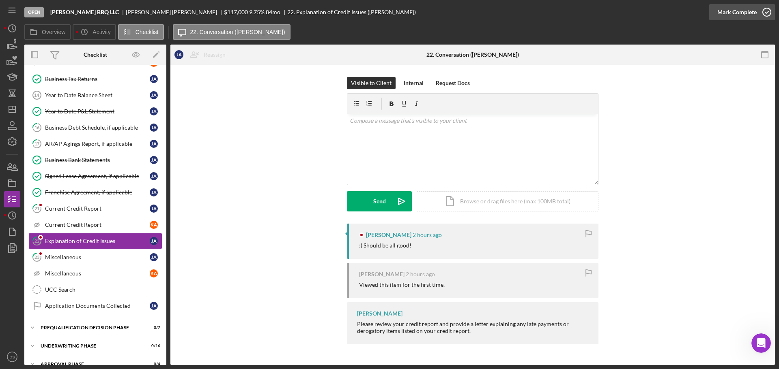
click at [764, 12] on icon "button" at bounding box center [766, 12] width 20 height 20
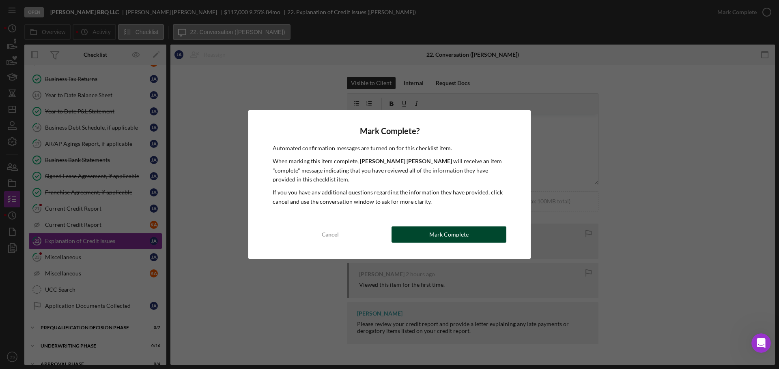
click at [476, 240] on button "Mark Complete" at bounding box center [448, 235] width 115 height 16
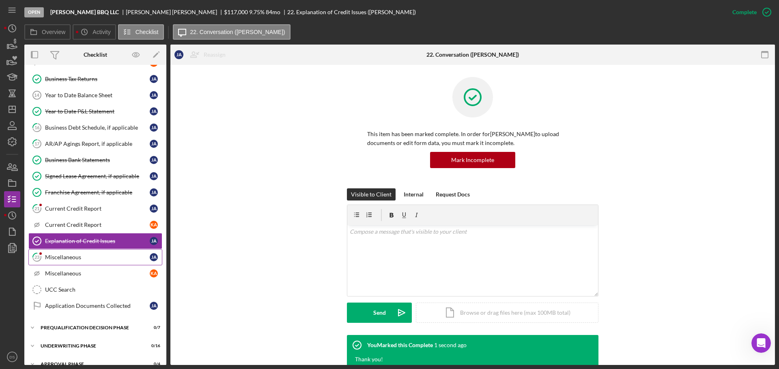
click at [103, 257] on div "Miscellaneous" at bounding box center [97, 257] width 105 height 6
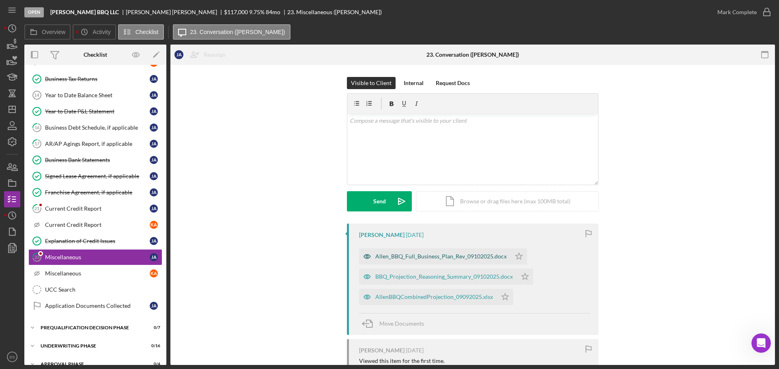
click at [446, 256] on div "Allen_BBQ_Full_Business_Plan_Rev_09102025.docx" at bounding box center [440, 256] width 131 height 6
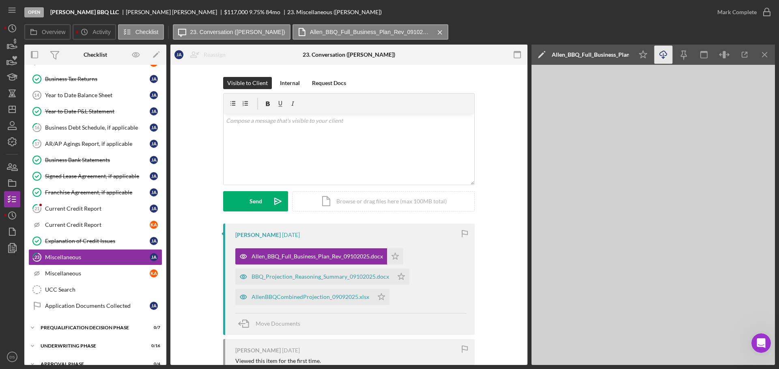
click at [661, 51] on icon "Icon/Download" at bounding box center [663, 55] width 18 height 18
click at [392, 257] on polygon "button" at bounding box center [395, 256] width 7 height 6
click at [349, 274] on div "BBQ_Projection_Reasoning_Summary_09102025.docx" at bounding box center [319, 277] width 137 height 6
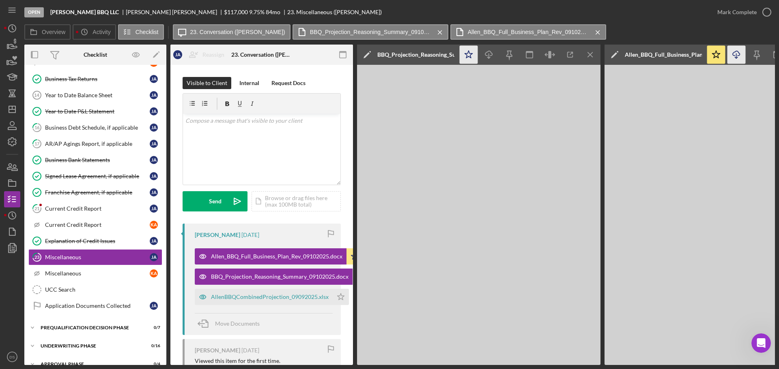
click at [474, 61] on icon "Icon/Star" at bounding box center [468, 55] width 18 height 18
click at [487, 53] on icon "Icon/Download" at bounding box center [489, 55] width 18 height 18
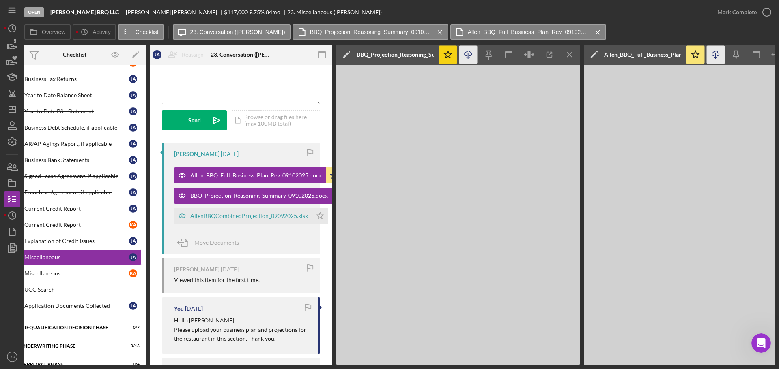
scroll to position [0, 20]
click at [568, 51] on icon "Icon/Menu Close" at bounding box center [570, 55] width 18 height 18
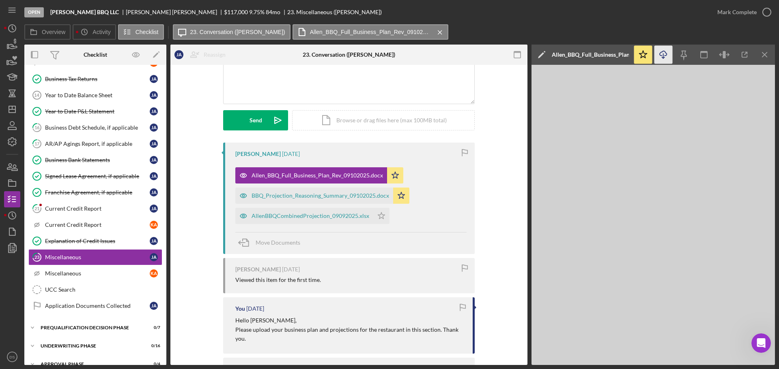
scroll to position [0, 0]
click at [762, 51] on icon "Icon/Menu Close" at bounding box center [764, 55] width 18 height 18
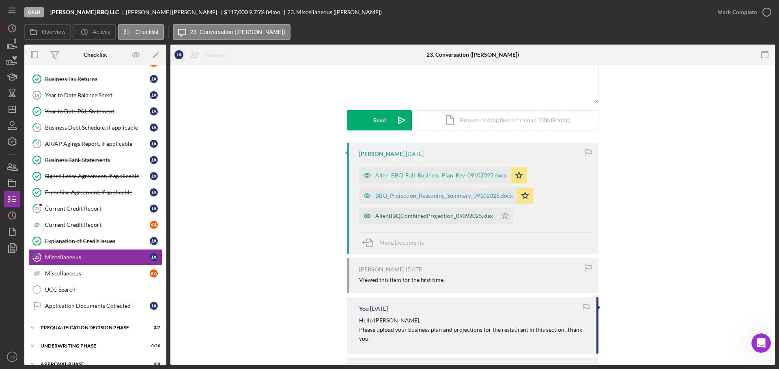
click at [444, 217] on div "AllenBBQCombinedProjection_09092025.xlsx" at bounding box center [434, 216] width 118 height 6
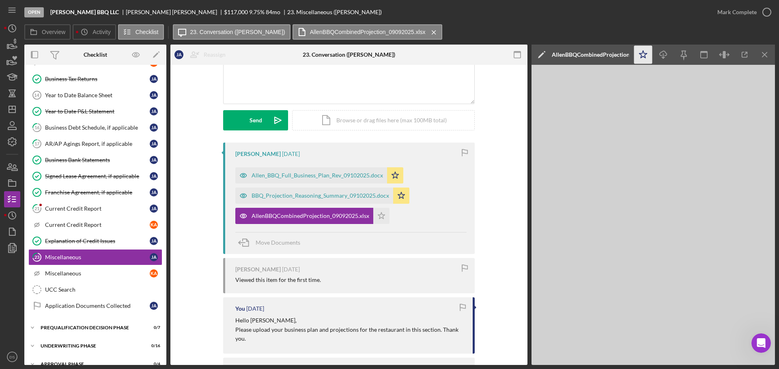
click at [641, 58] on icon "Icon/Star" at bounding box center [643, 55] width 18 height 18
click at [661, 55] on icon "Icon/Download" at bounding box center [663, 55] width 18 height 18
click at [764, 53] on icon "Icon/Menu Close" at bounding box center [764, 55] width 18 height 18
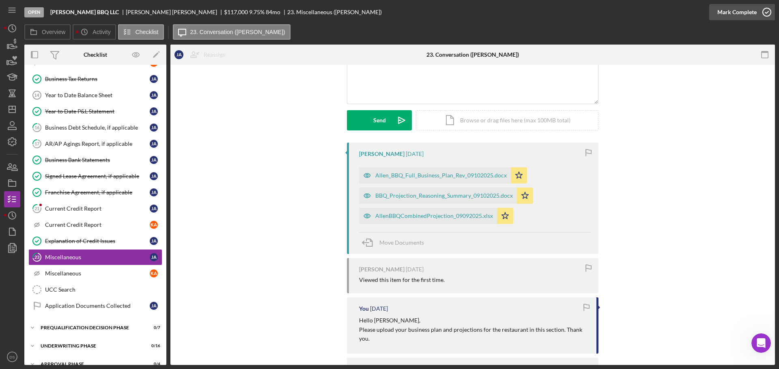
click at [764, 15] on circle "button" at bounding box center [766, 12] width 8 height 8
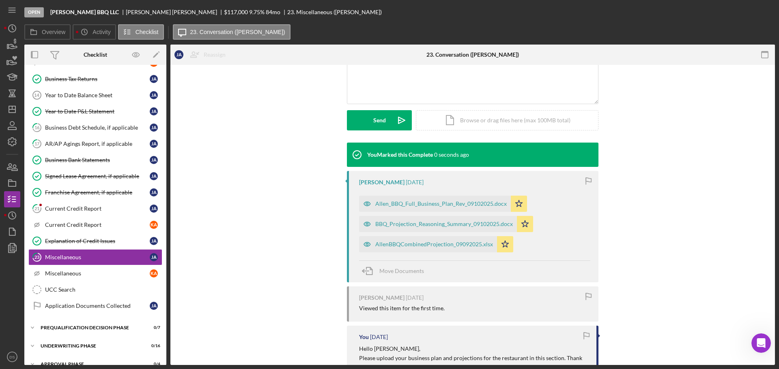
scroll to position [193, 0]
click at [96, 207] on div "Current Credit Report" at bounding box center [97, 209] width 105 height 6
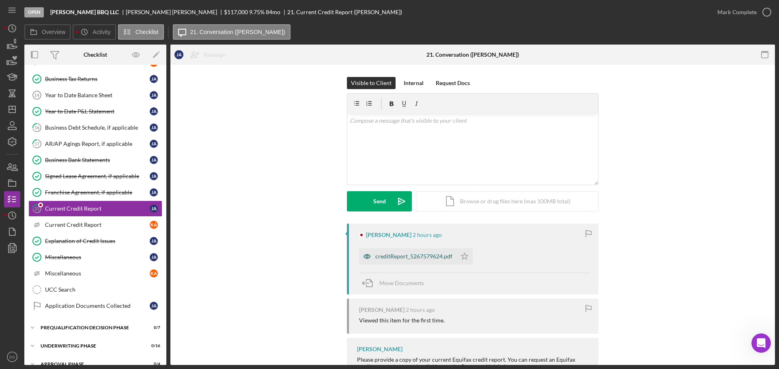
click at [414, 253] on div "creditReport_5267579624.pdf" at bounding box center [413, 256] width 77 height 6
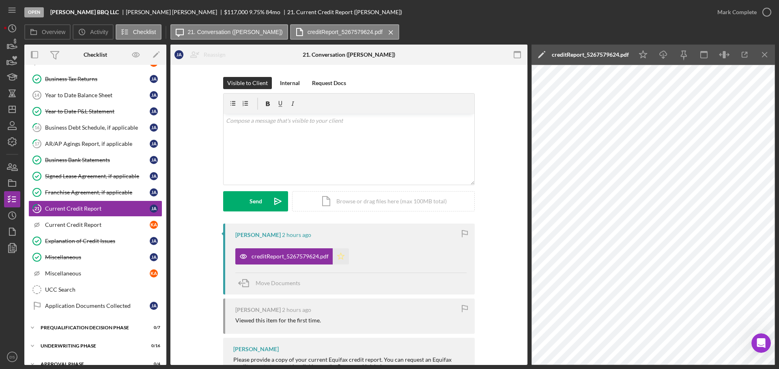
click at [341, 257] on polygon "button" at bounding box center [340, 256] width 7 height 6
click at [663, 56] on line "button" at bounding box center [663, 56] width 0 height 4
click at [763, 7] on icon "button" at bounding box center [766, 12] width 20 height 20
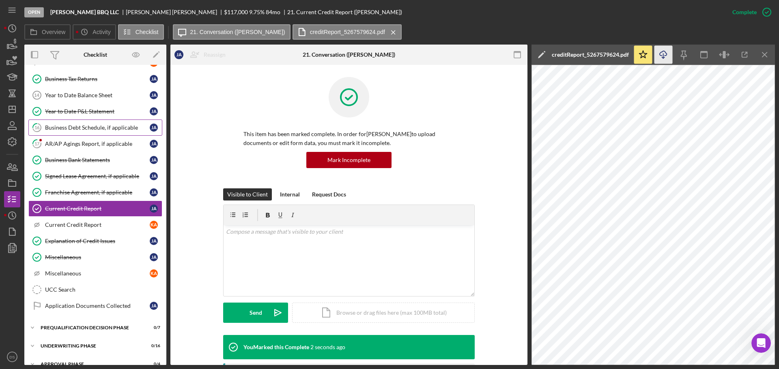
click at [98, 129] on div "Business Debt Schedule, if applicable" at bounding box center [97, 127] width 105 height 6
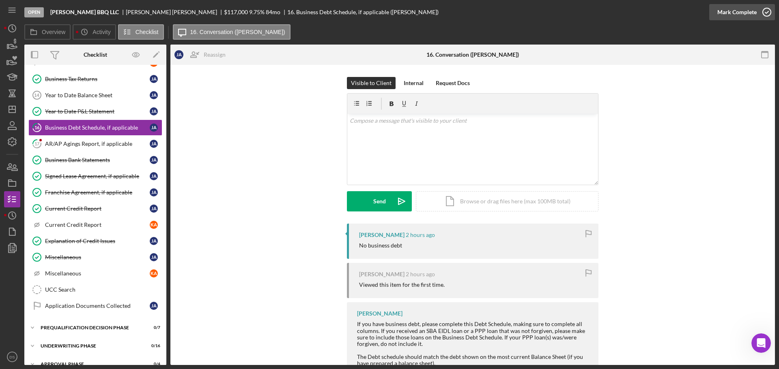
click at [772, 12] on icon "button" at bounding box center [766, 12] width 20 height 20
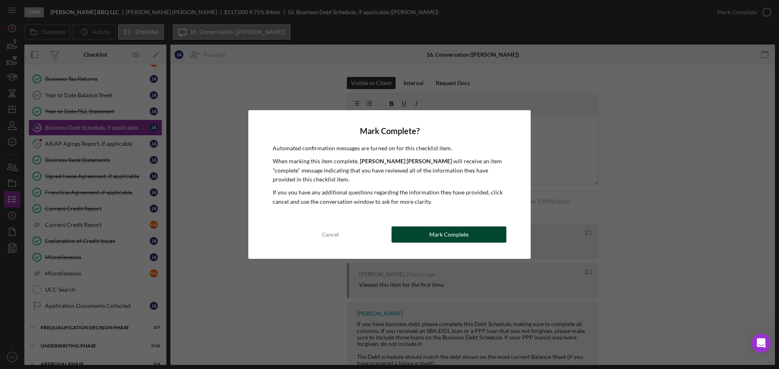
click at [450, 234] on div "Mark Complete" at bounding box center [448, 235] width 39 height 16
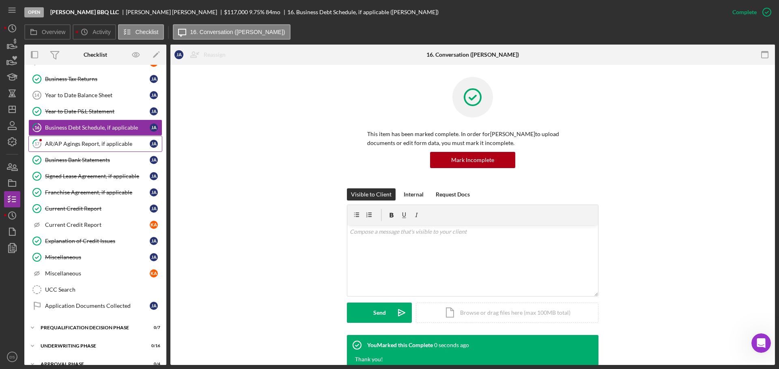
click at [100, 147] on div "AR/AP Agings Report, if applicable" at bounding box center [97, 144] width 105 height 6
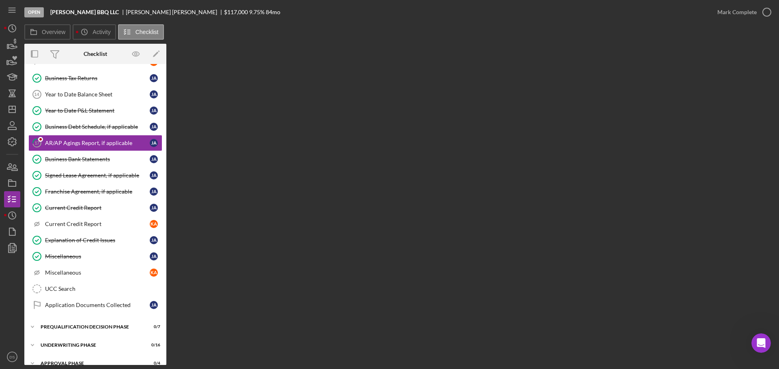
click at [351, 219] on div "Overview Internal Workflow Stage Open Icon/Dropdown Arrow Archive (can unarchiv…" at bounding box center [399, 205] width 750 height 322
click at [67, 144] on div "AR/AP Agings Report, if applicable" at bounding box center [97, 143] width 105 height 6
click at [103, 146] on div "AR/AP Agings Report, if applicable" at bounding box center [97, 143] width 105 height 6
click at [105, 135] on link "Business Debt Schedule, if applicable Business Debt Schedule, if applicable J A" at bounding box center [95, 127] width 134 height 16
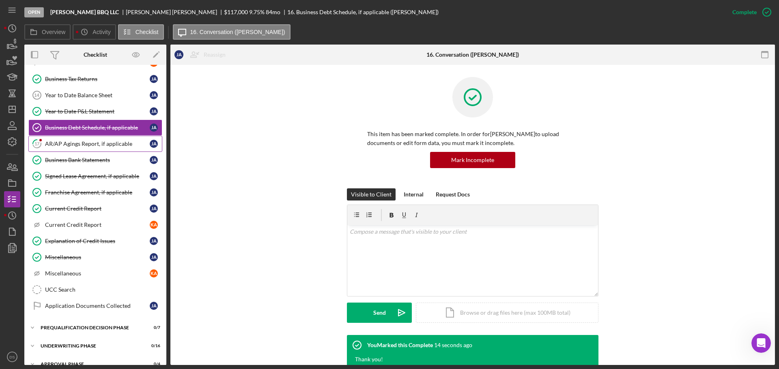
click at [107, 144] on div "AR/AP Agings Report, if applicable" at bounding box center [97, 144] width 105 height 6
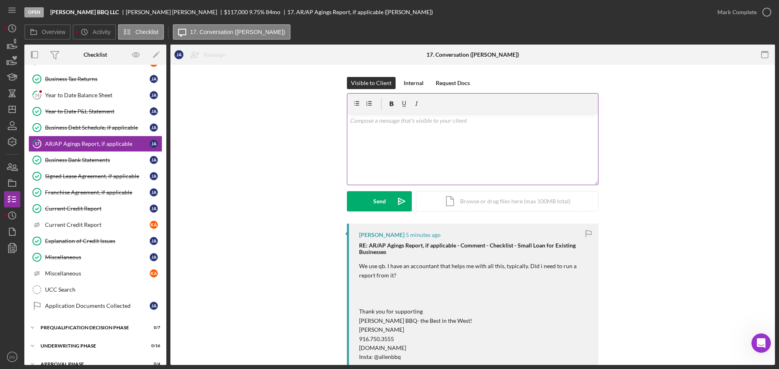
click at [457, 151] on div "v Color teal Color pink Remove color Add row above Add row below Add column bef…" at bounding box center [472, 149] width 251 height 71
click at [380, 201] on div "Send" at bounding box center [379, 201] width 13 height 20
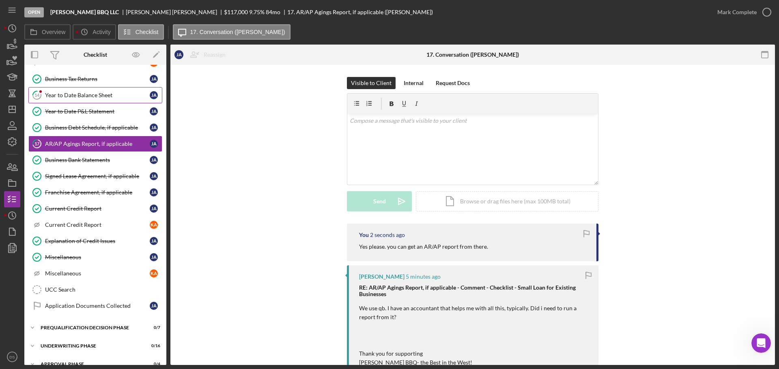
click at [81, 96] on div "Year to Date Balance Sheet" at bounding box center [97, 95] width 105 height 6
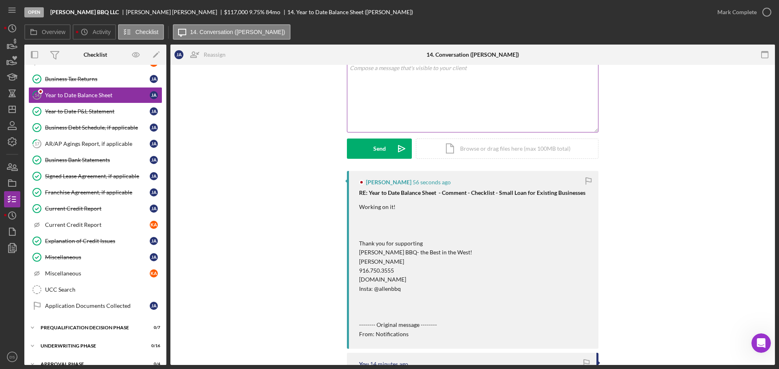
scroll to position [41, 0]
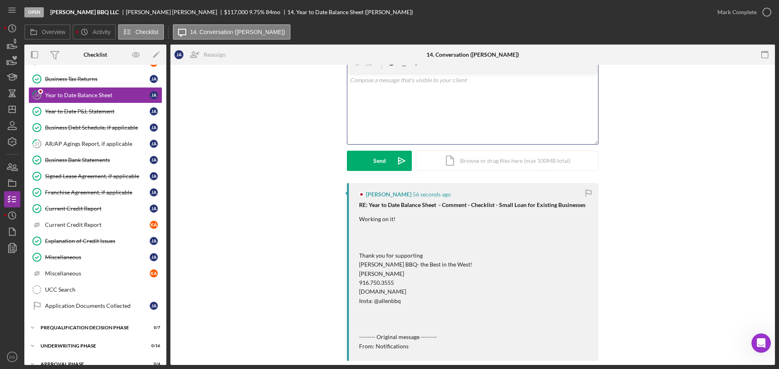
click at [418, 110] on div "v Color teal Color pink Remove color Add row above Add row below Add column bef…" at bounding box center [472, 108] width 251 height 71
drag, startPoint x: 397, startPoint y: 80, endPoint x: 391, endPoint y: 79, distance: 5.8
click at [391, 79] on p "Thanks so much! we are almost done." at bounding box center [473, 80] width 246 height 9
click at [376, 160] on div "Send" at bounding box center [379, 161] width 13 height 20
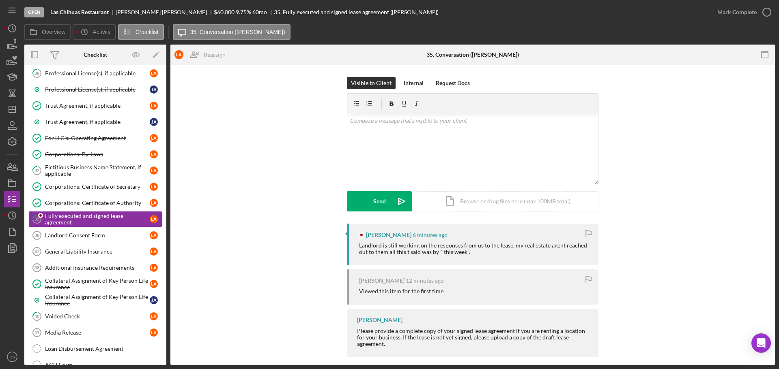
scroll to position [148, 0]
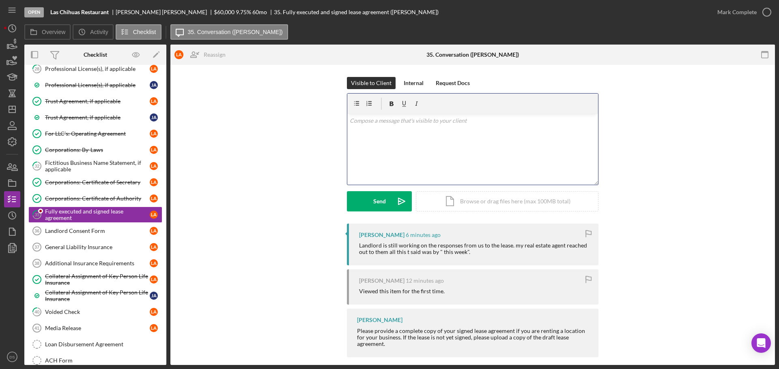
click at [385, 144] on div "v Color teal Color pink Remove color Add row above Add row below Add column bef…" at bounding box center [472, 149] width 251 height 71
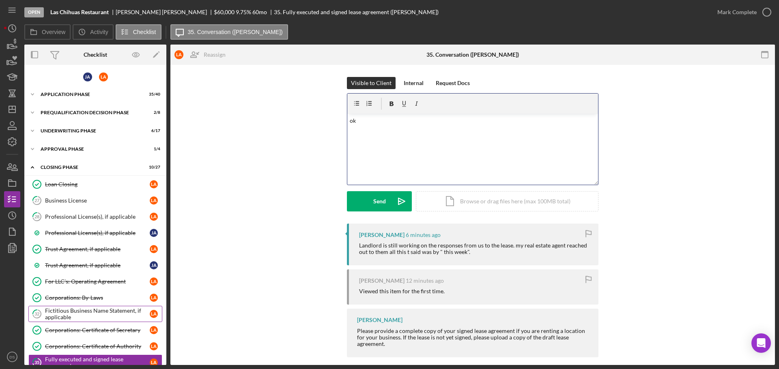
scroll to position [162, 0]
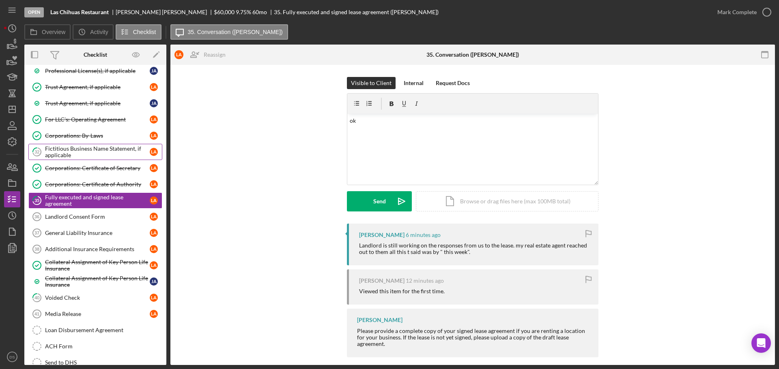
click at [101, 152] on div "Fictitious Business Name Statement, if applicable" at bounding box center [97, 152] width 105 height 13
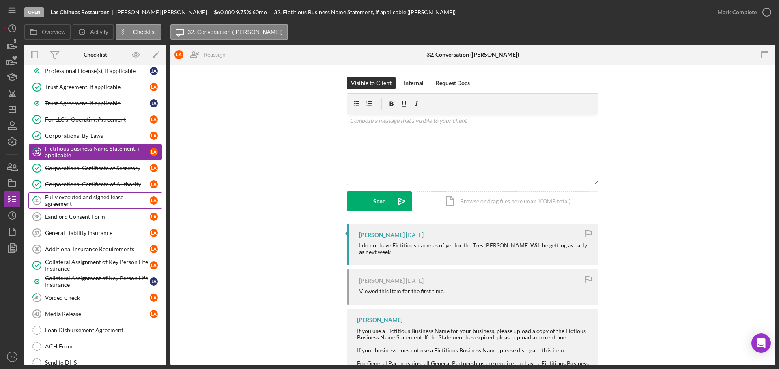
click at [107, 196] on div "Fully executed and signed lease agreement" at bounding box center [97, 200] width 105 height 13
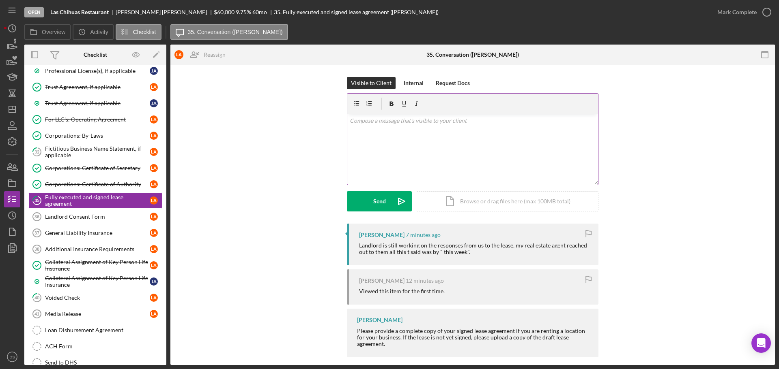
click at [402, 142] on div "v Color teal Color pink Remove color Add row above Add row below Add column bef…" at bounding box center [472, 149] width 251 height 71
click at [384, 195] on button "Send Icon/icon-invite-send" at bounding box center [379, 201] width 65 height 20
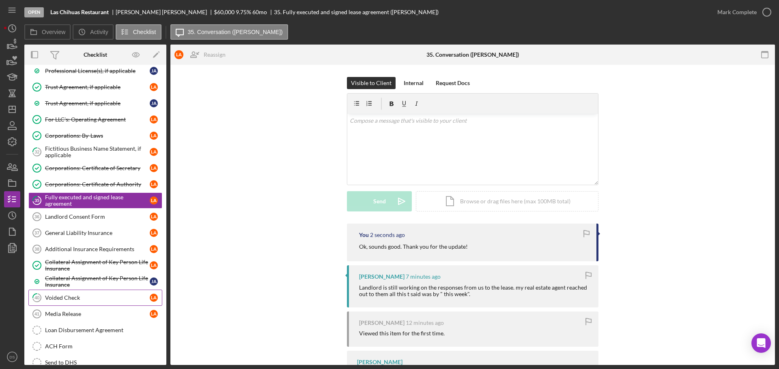
click at [73, 299] on div "Voided Check" at bounding box center [97, 298] width 105 height 6
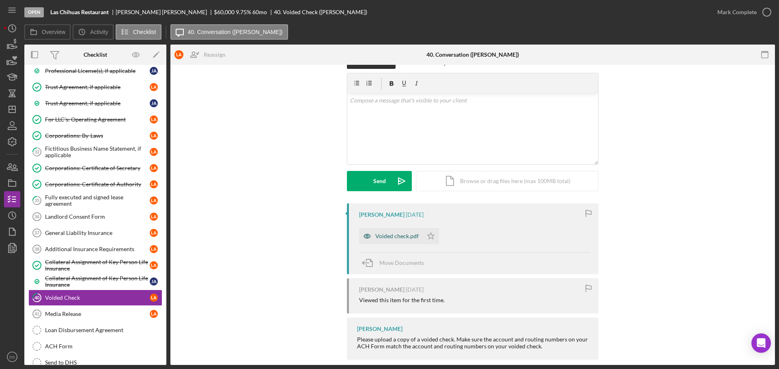
scroll to position [31, 0]
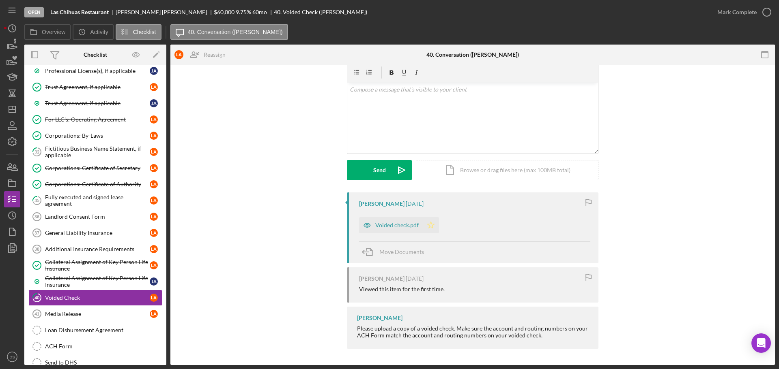
click at [426, 221] on icon "Icon/Star" at bounding box center [431, 225] width 16 height 16
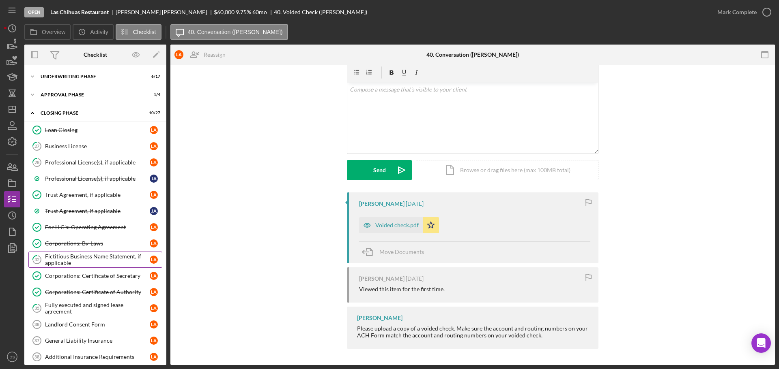
scroll to position [41, 0]
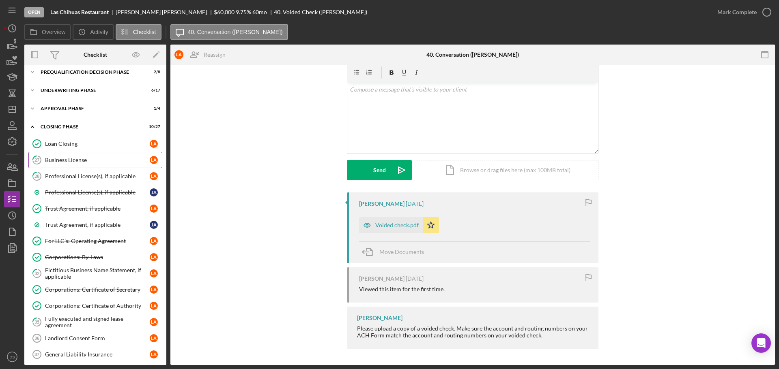
click at [78, 161] on div "Business License" at bounding box center [97, 160] width 105 height 6
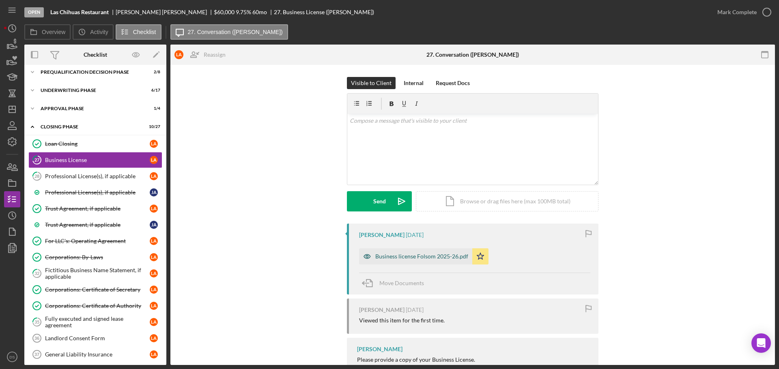
click at [436, 253] on div "Business license Folsom 2025-26.pdf" at bounding box center [421, 256] width 93 height 6
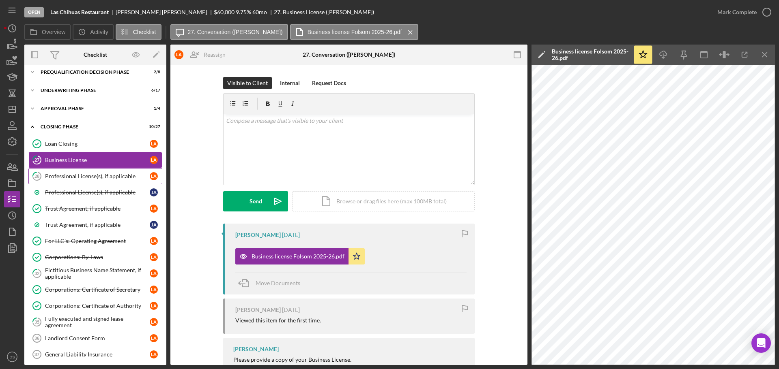
click at [109, 174] on div "Professional License(s), if applicable" at bounding box center [97, 176] width 105 height 6
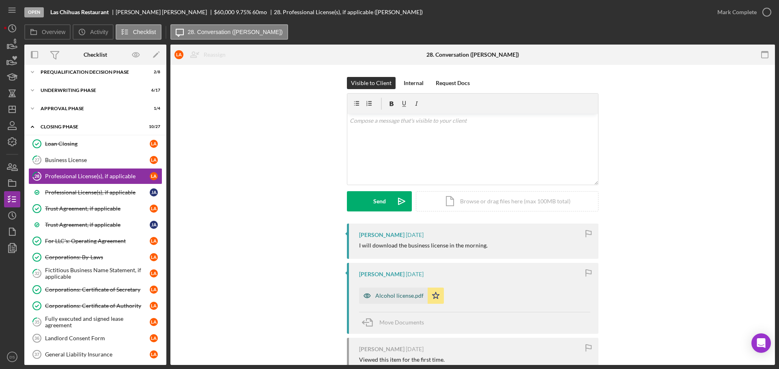
click at [402, 298] on div "Alcohol license.pdf" at bounding box center [399, 296] width 48 height 6
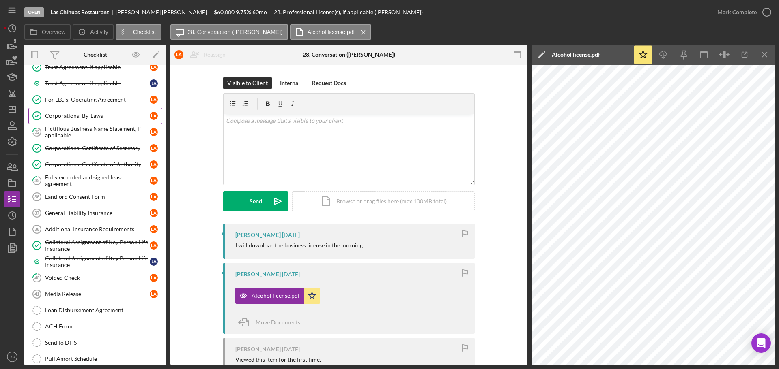
scroll to position [203, 0]
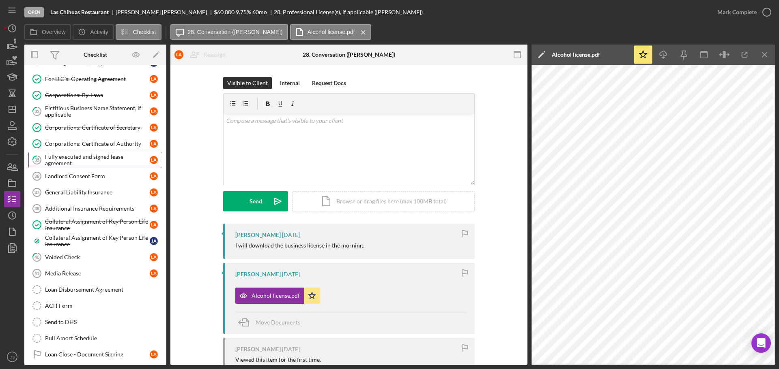
click at [83, 159] on div "Fully executed and signed lease agreement" at bounding box center [97, 160] width 105 height 13
